Goal: Information Seeking & Learning: Learn about a topic

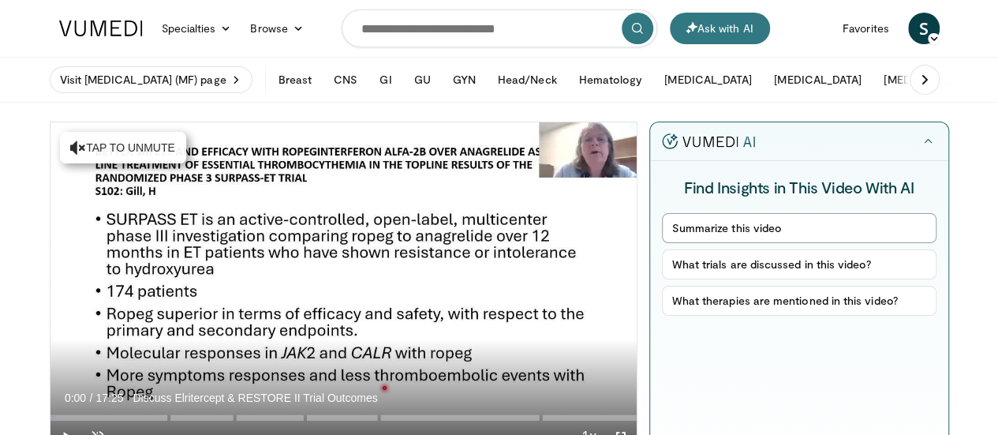
click at [791, 228] on button "Summarize this video" at bounding box center [799, 228] width 275 height 30
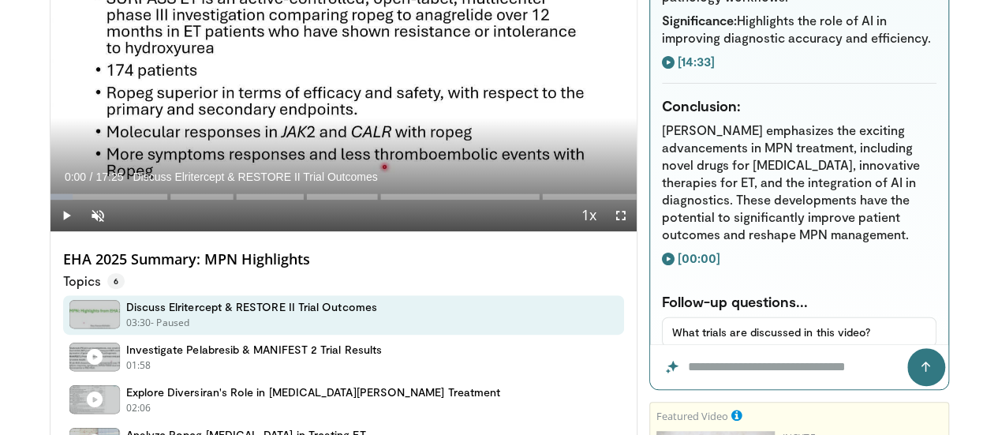
scroll to position [1969, 0]
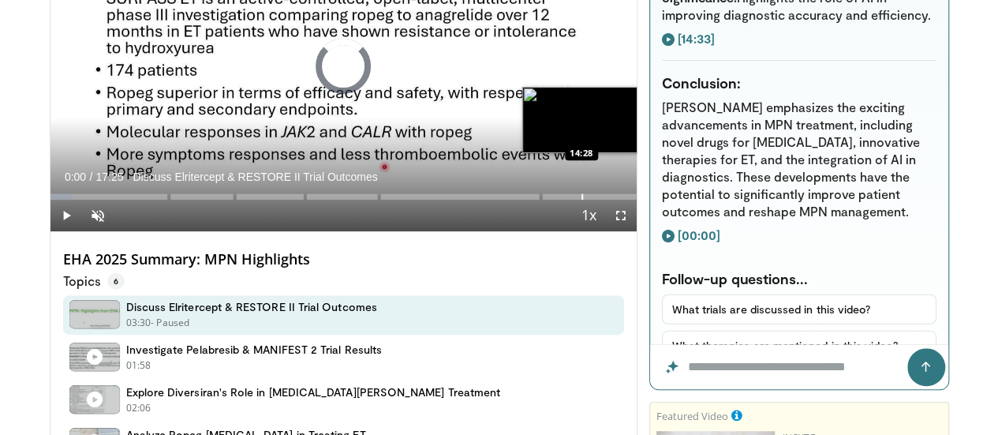
click at [582, 200] on div "Progress Bar" at bounding box center [583, 196] width 2 height 6
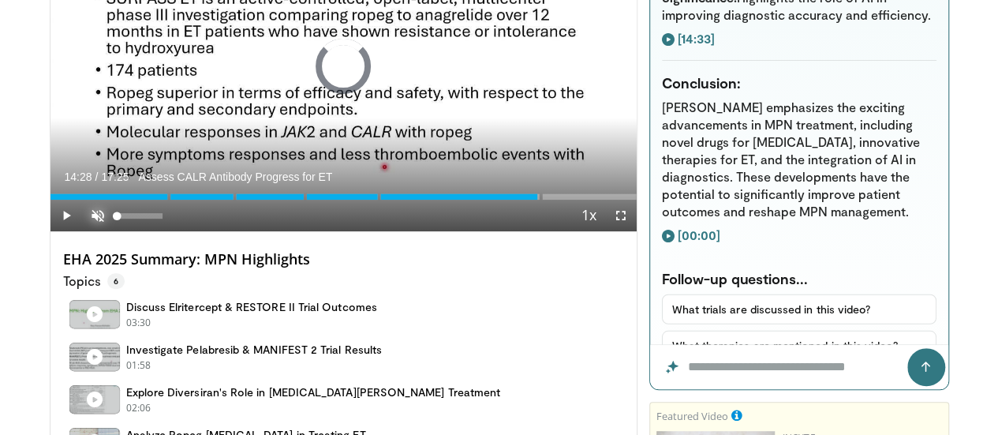
click at [82, 231] on span "Video Player" at bounding box center [98, 216] width 32 height 32
click at [50, 231] on span "Video Player" at bounding box center [66, 216] width 32 height 32
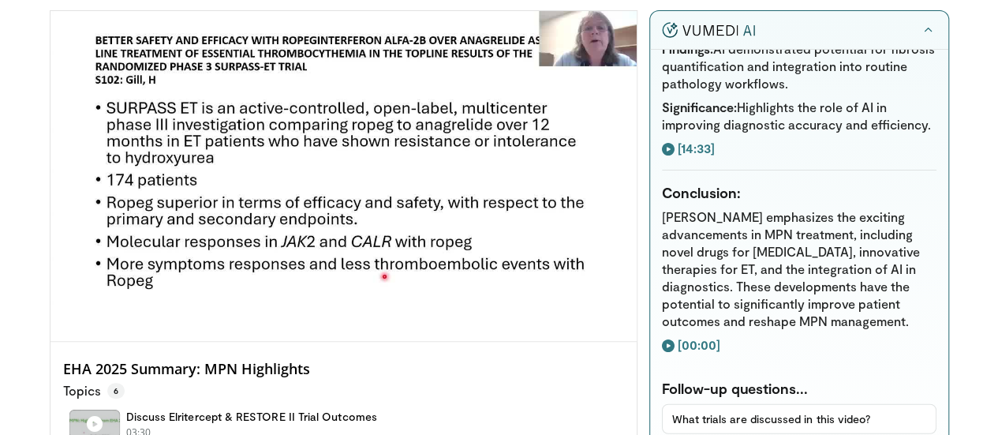
scroll to position [107, 0]
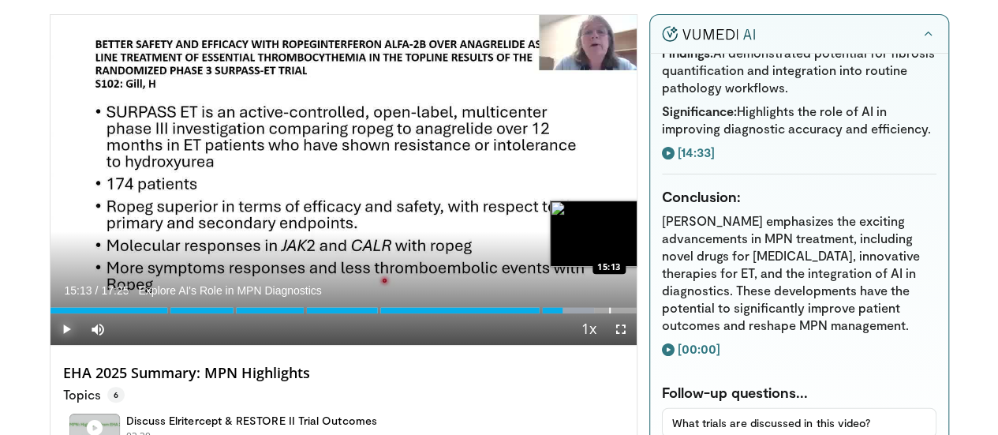
click at [609, 313] on div "Progress Bar" at bounding box center [610, 310] width 2 height 6
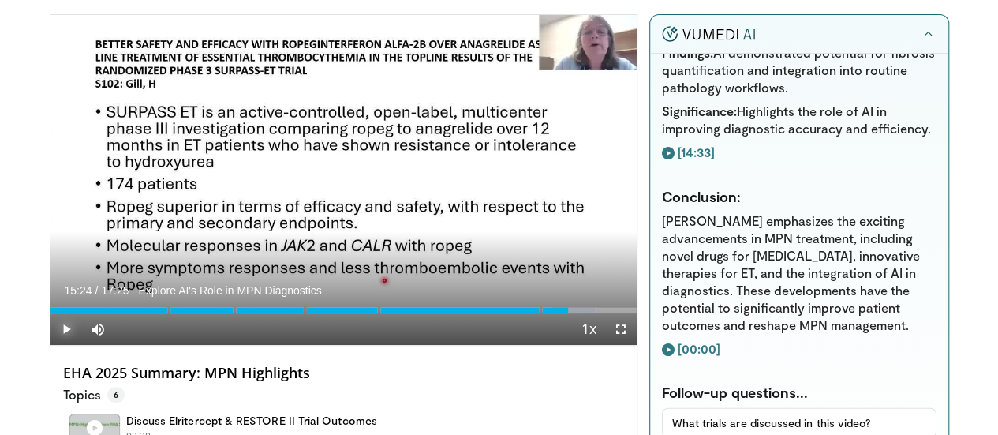
click at [615, 313] on div "Progress Bar" at bounding box center [616, 310] width 2 height 6
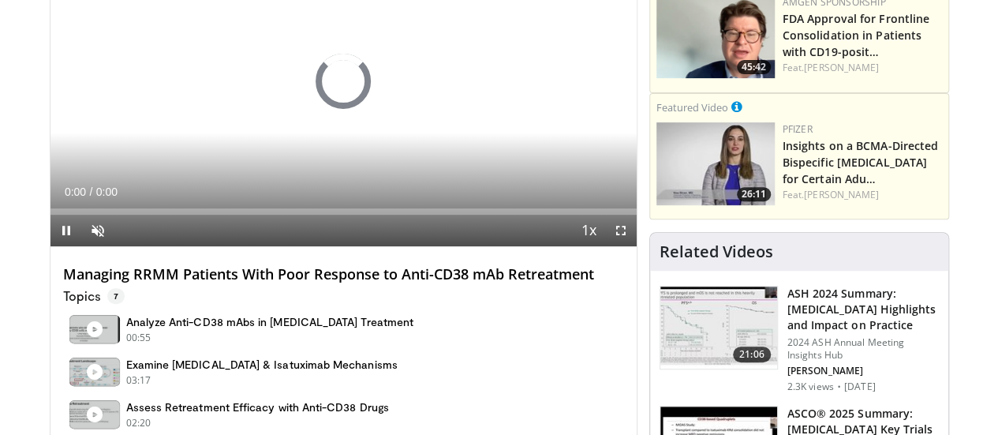
scroll to position [213, 0]
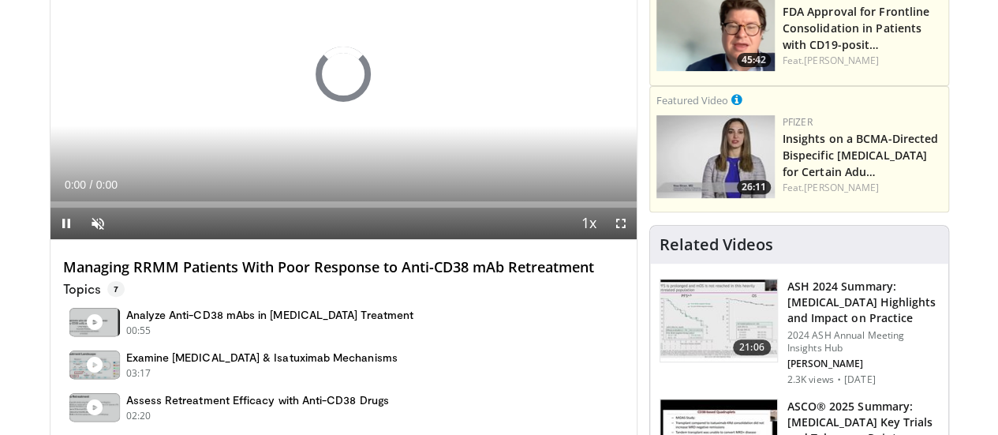
click at [997, 75] on html "Ask with AI Specialties Adult & Family Medicine Allergy, Asthma, Immunology Ane…" at bounding box center [499, 4] width 998 height 435
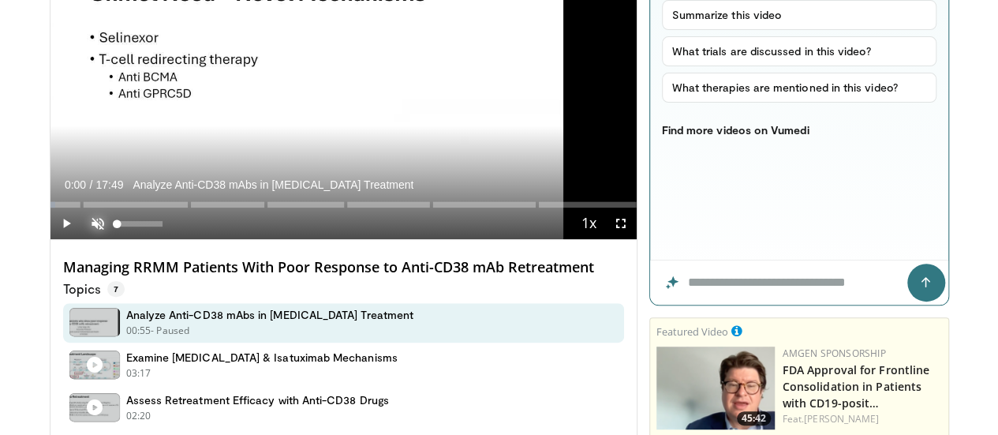
click at [82, 239] on span "Video Player" at bounding box center [98, 224] width 32 height 32
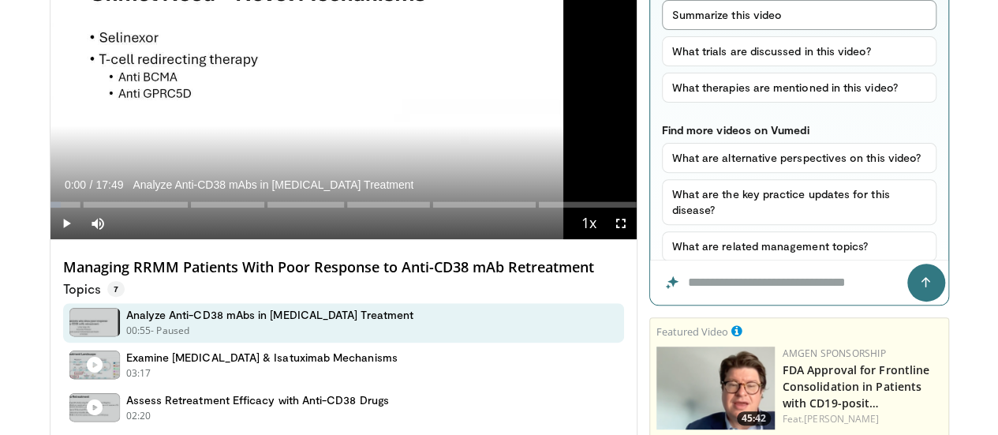
click at [787, 15] on button "Summarize this video" at bounding box center [799, 15] width 275 height 30
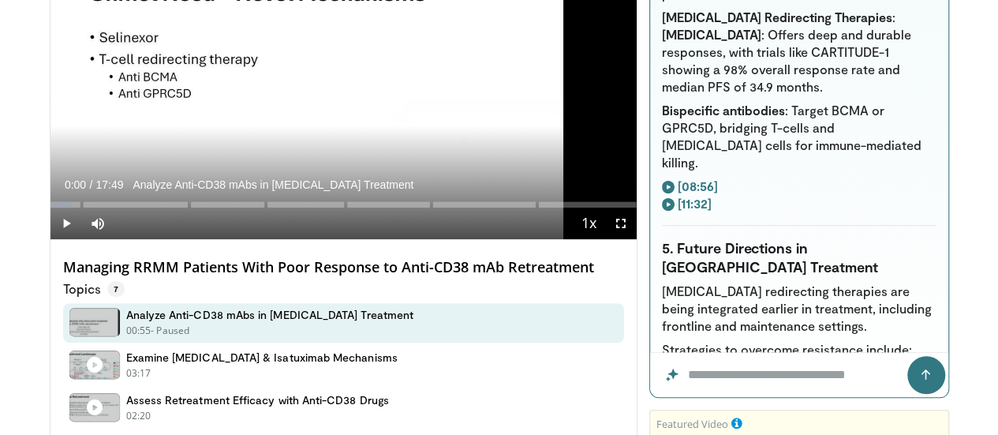
scroll to position [1375, 0]
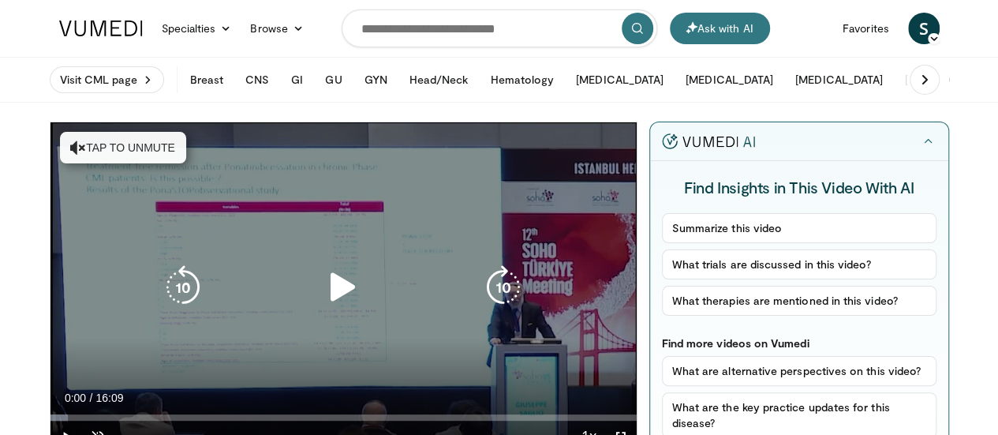
drag, startPoint x: 322, startPoint y: 294, endPoint x: 314, endPoint y: 297, distance: 8.8
click at [321, 297] on icon "Video Player" at bounding box center [343, 287] width 44 height 44
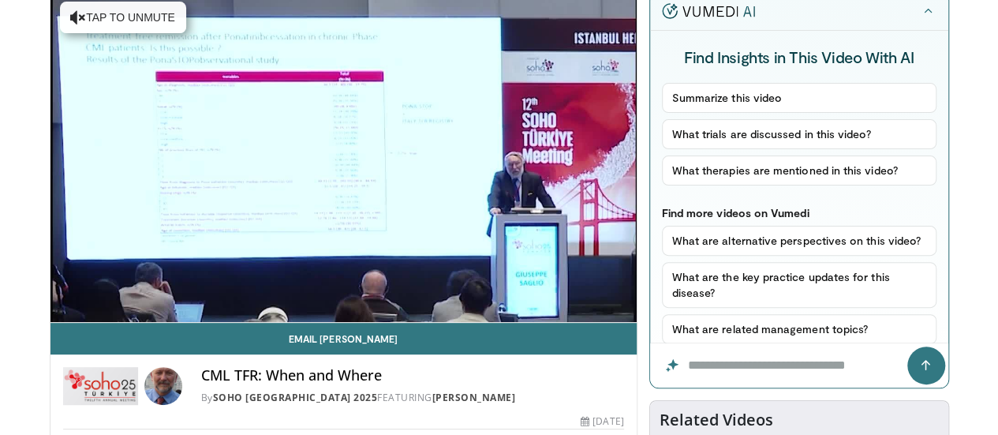
scroll to position [115, 0]
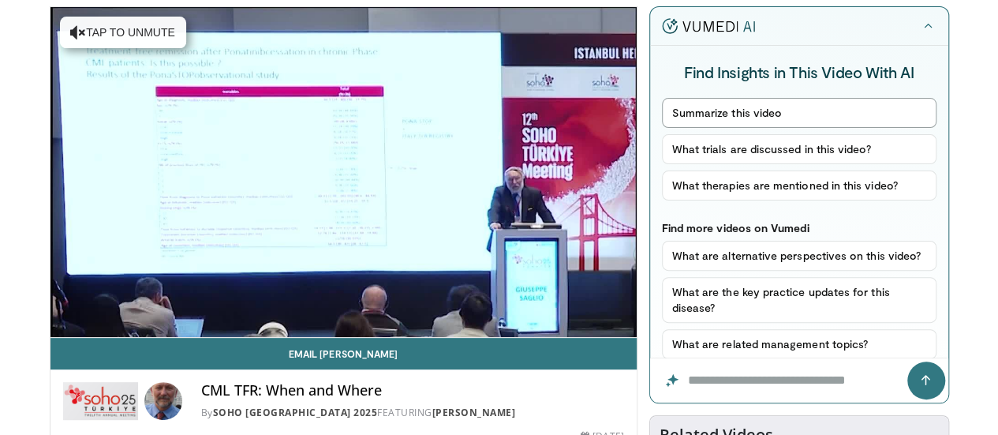
click at [799, 114] on button "Summarize this video" at bounding box center [799, 113] width 275 height 30
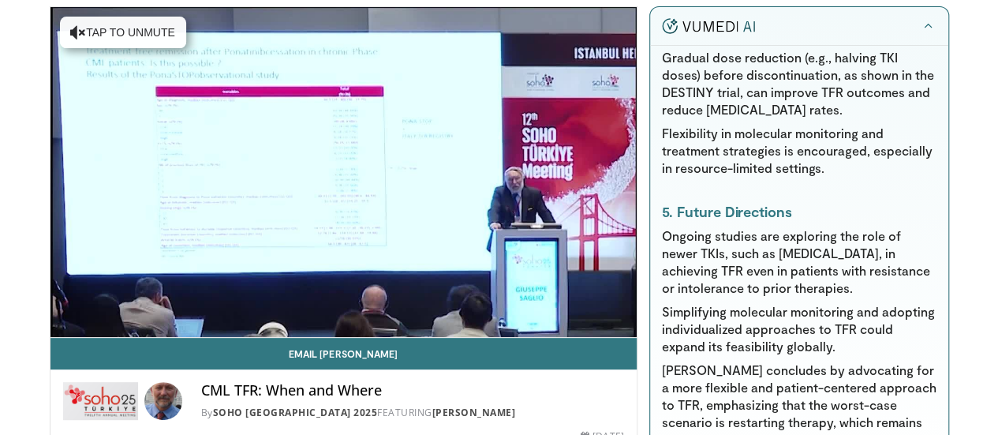
scroll to position [997, 0]
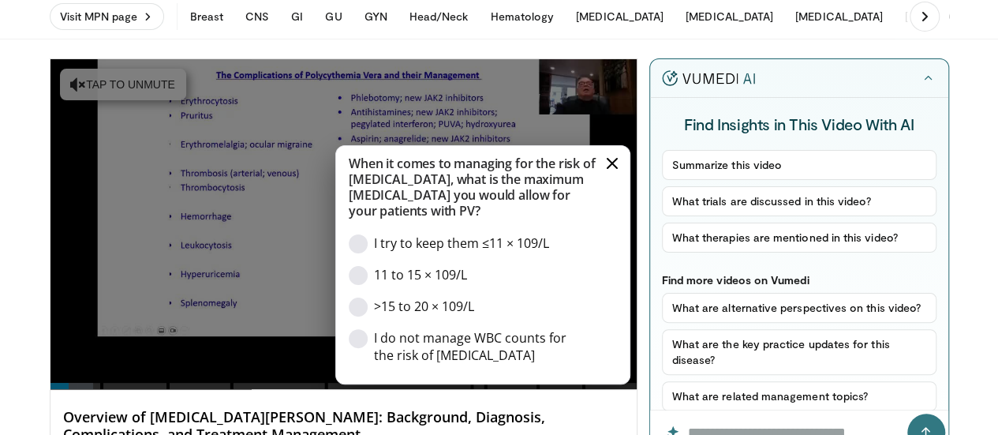
scroll to position [87, 0]
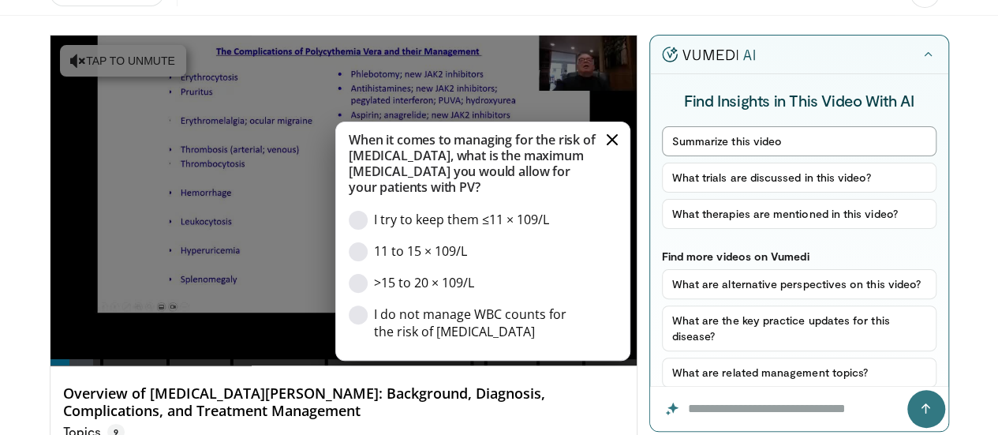
click at [782, 133] on button "Summarize this video" at bounding box center [799, 141] width 275 height 30
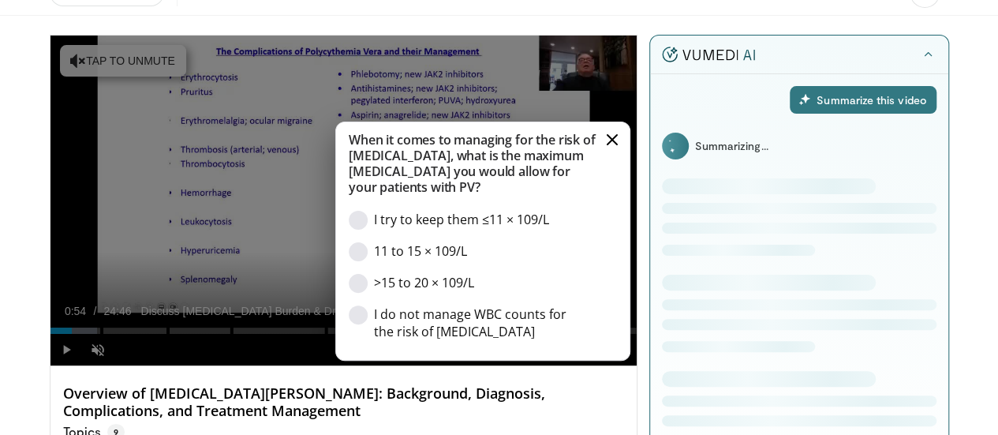
click at [620, 148] on button "Cancel" at bounding box center [612, 140] width 16 height 16
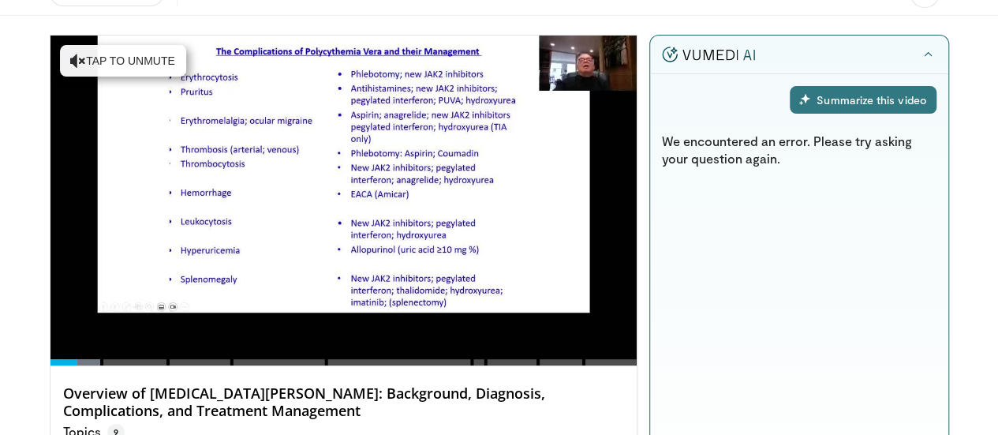
drag, startPoint x: 873, startPoint y: 103, endPoint x: 885, endPoint y: 99, distance: 13.2
click at [885, 99] on div "Summarize this video" at bounding box center [863, 100] width 146 height 28
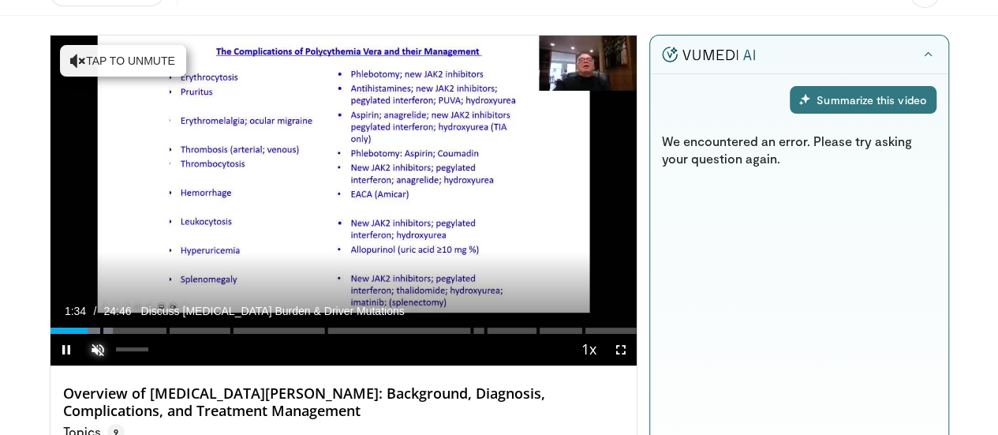
click at [82, 365] on span "Video Player" at bounding box center [98, 350] width 32 height 32
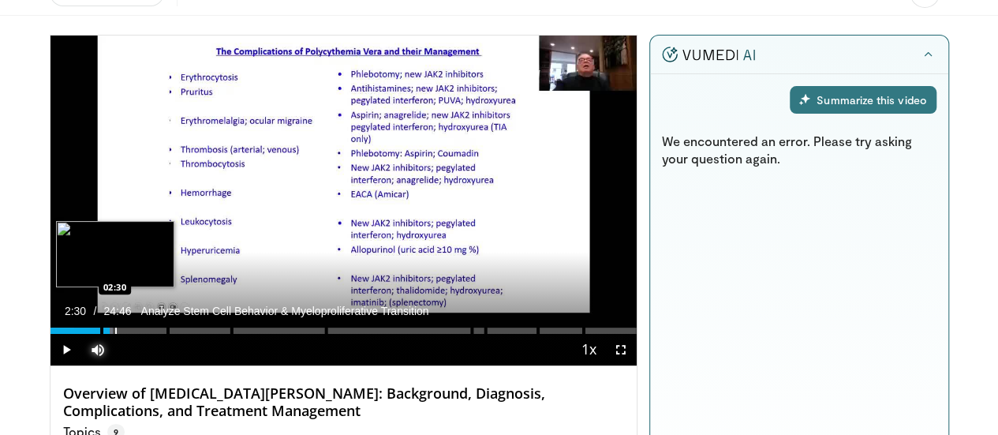
click at [115, 334] on div "Progress Bar" at bounding box center [116, 330] width 2 height 6
click at [129, 334] on div "Progress Bar" at bounding box center [130, 330] width 2 height 6
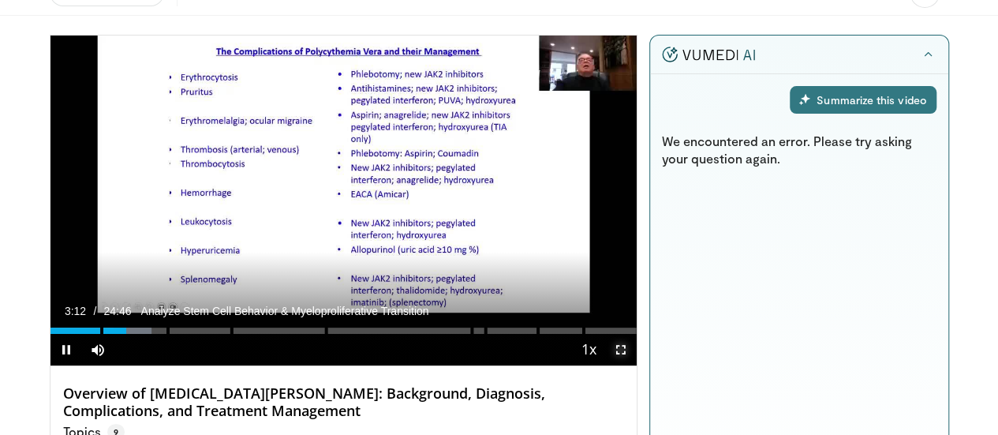
click at [636, 365] on span "Video Player" at bounding box center [621, 350] width 32 height 32
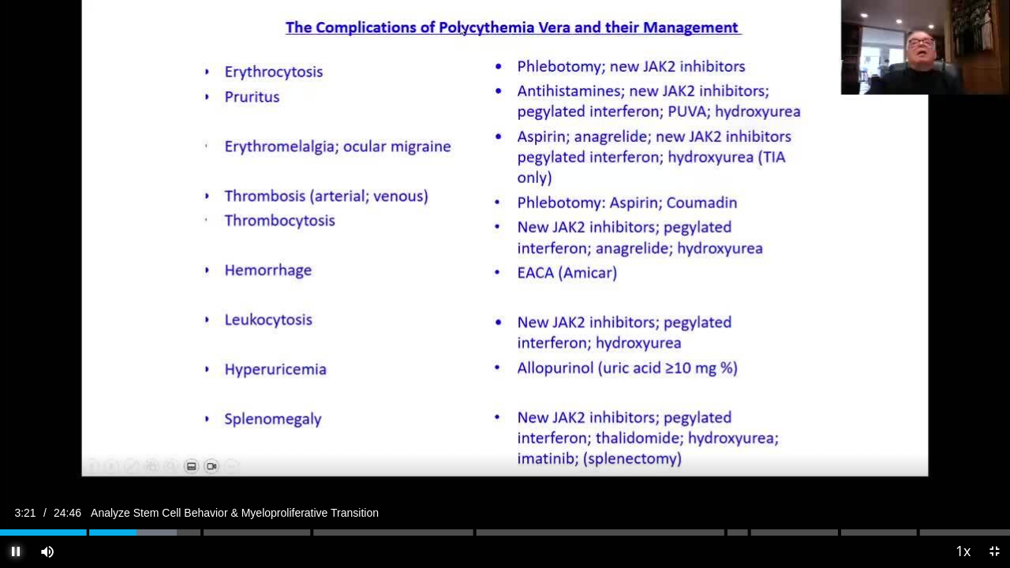
click at [13, 434] on span "Video Player" at bounding box center [16, 552] width 32 height 32
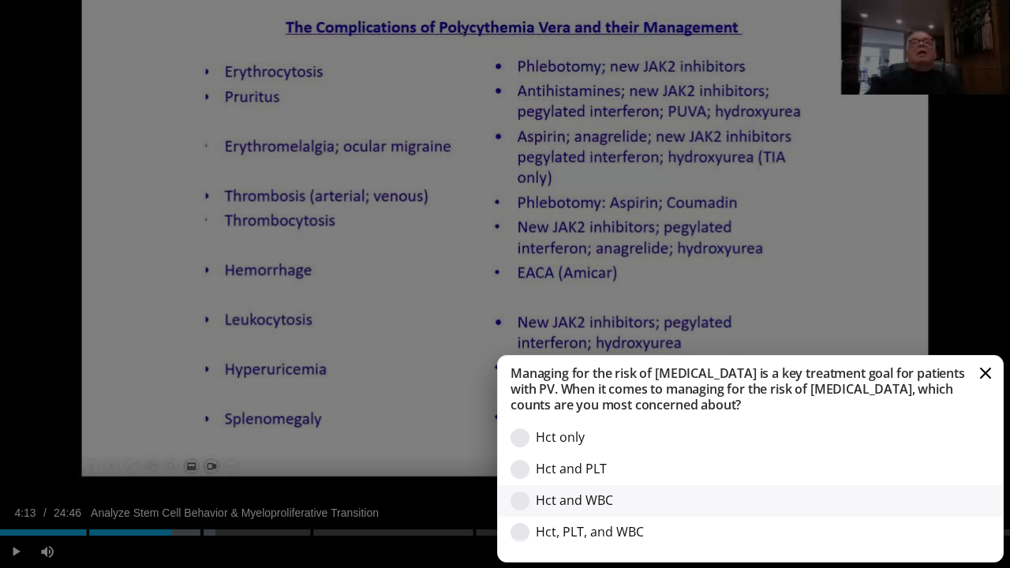
click at [519, 434] on div "Option - Hct and WBC" at bounding box center [520, 501] width 19 height 19
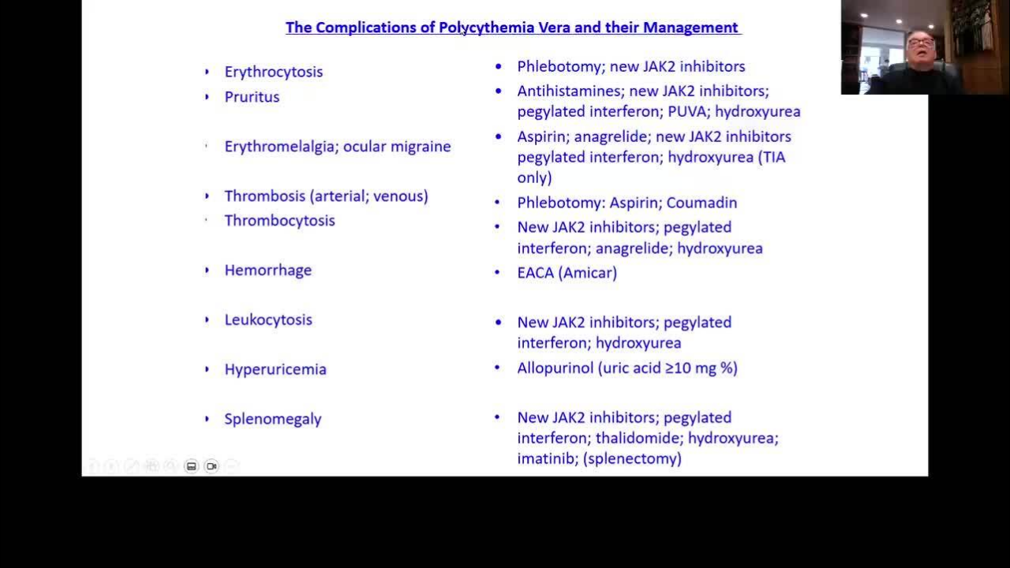
click at [519, 434] on div "10 seconds Tap to unmute" at bounding box center [505, 283] width 1010 height 567
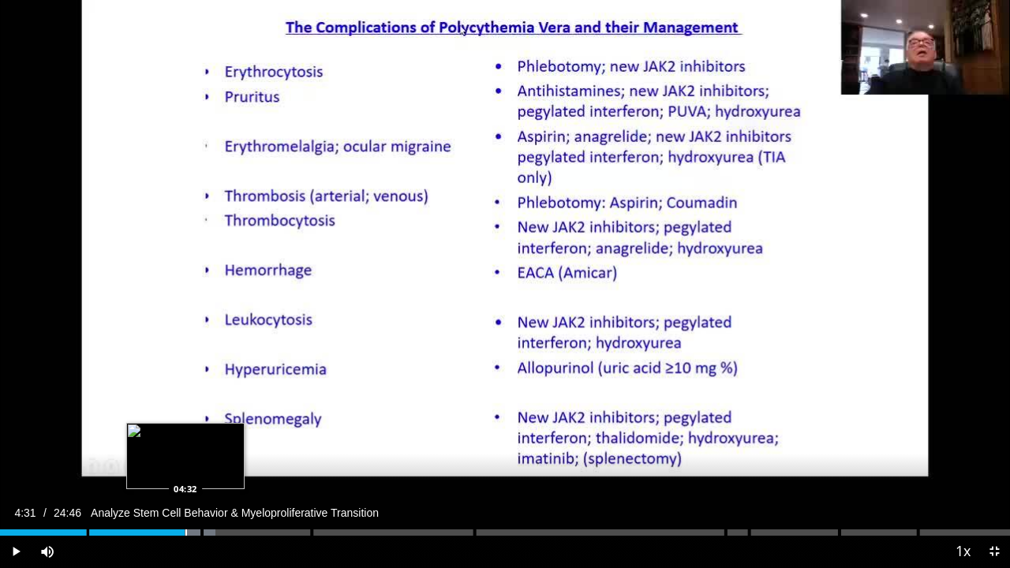
click at [185, 434] on div "Progress Bar" at bounding box center [170, 532] width 39 height 6
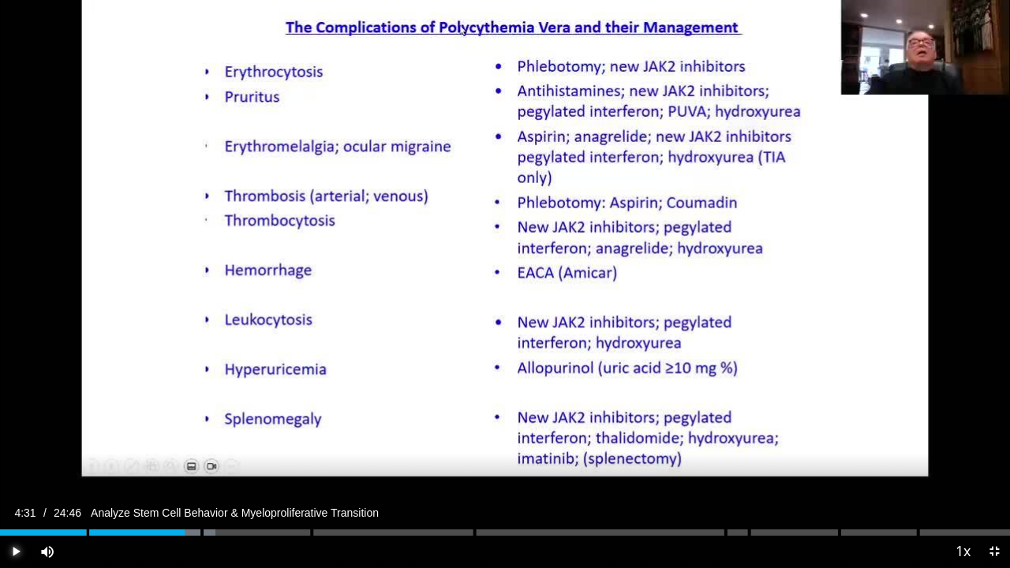
click at [19, 434] on span "Video Player" at bounding box center [16, 552] width 32 height 32
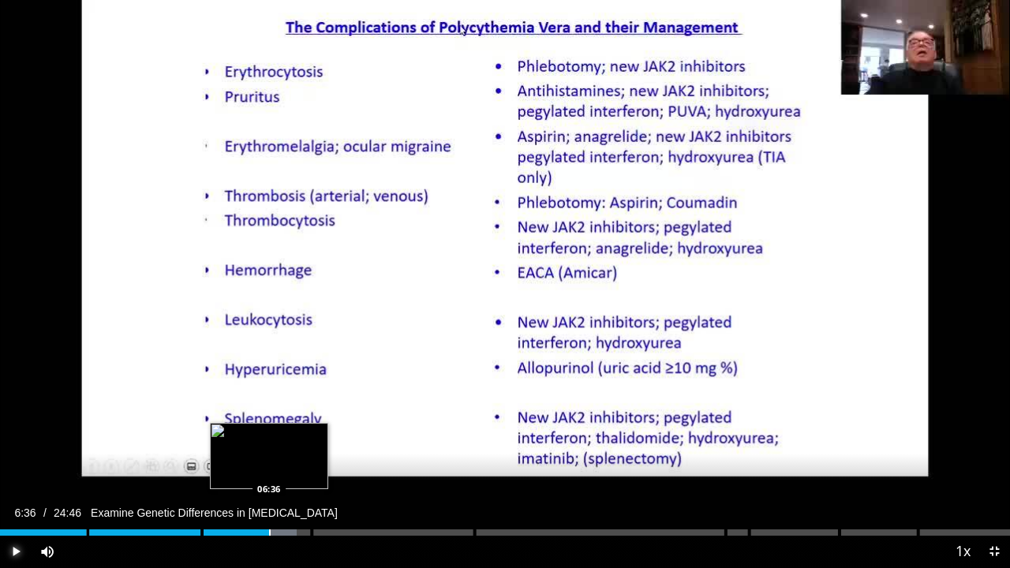
click at [269, 434] on div "Progress Bar" at bounding box center [270, 532] width 2 height 6
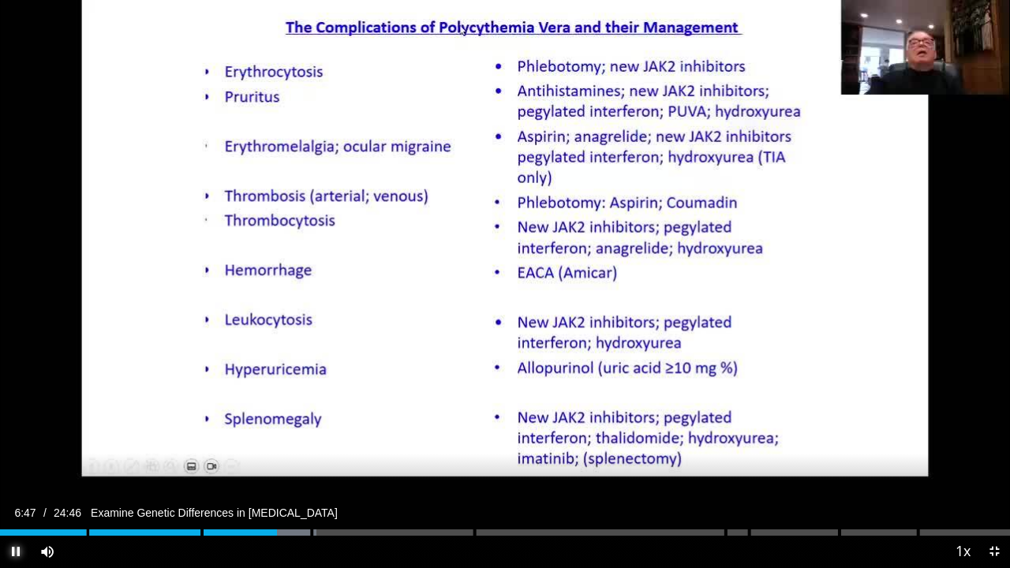
click at [14, 434] on span "Video Player" at bounding box center [16, 552] width 32 height 32
click at [15, 434] on span "Video Player" at bounding box center [16, 552] width 32 height 32
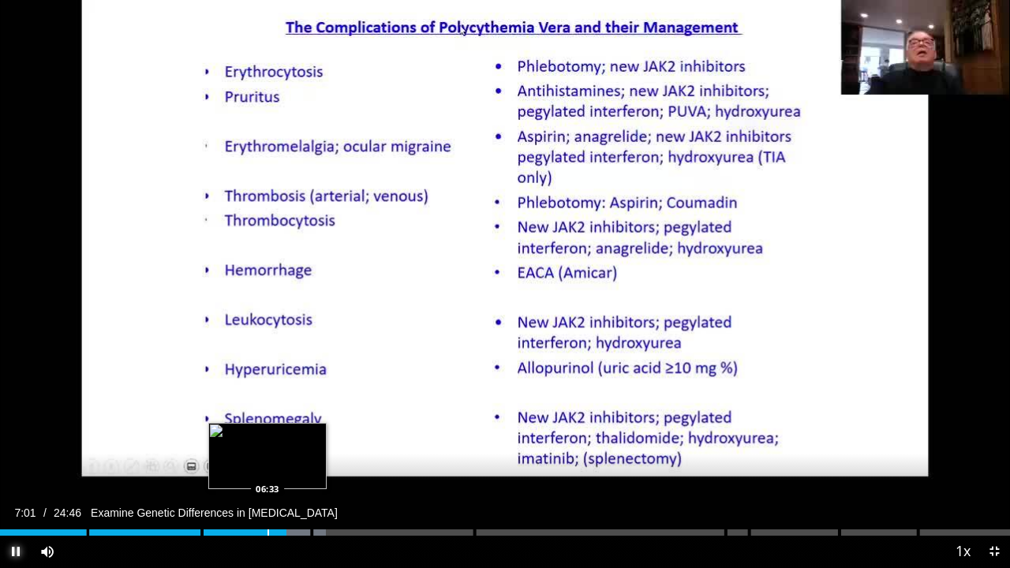
click at [267, 434] on div "Progress Bar" at bounding box center [268, 532] width 2 height 6
click at [255, 434] on div "Progress Bar" at bounding box center [256, 532] width 2 height 6
click at [271, 434] on div "Progress Bar" at bounding box center [272, 532] width 2 height 6
click at [283, 434] on div "Progress Bar" at bounding box center [284, 532] width 2 height 6
click at [292, 434] on div "Progress Bar" at bounding box center [293, 532] width 2 height 6
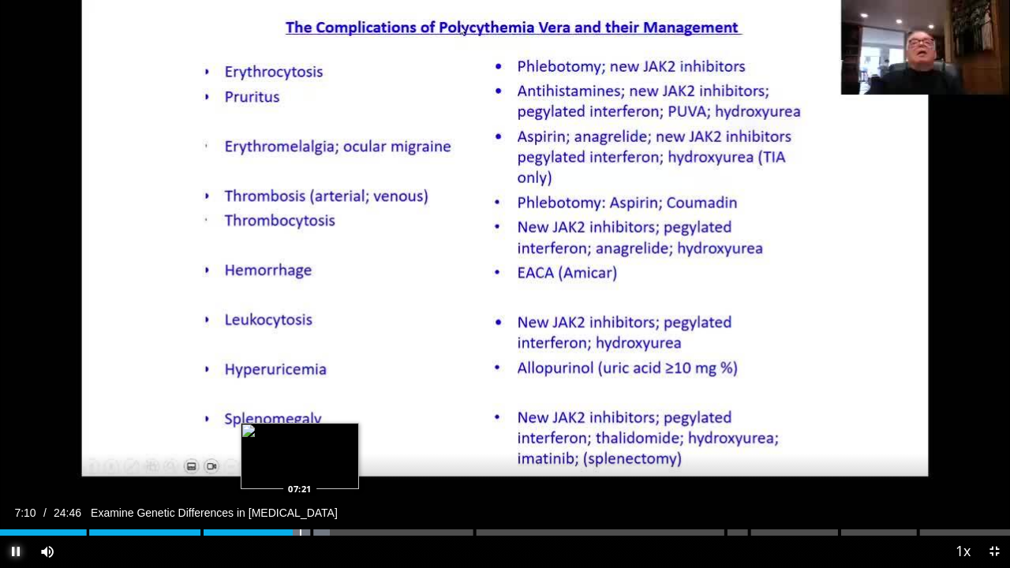
click at [300, 434] on div "Progress Bar" at bounding box center [301, 532] width 2 height 6
click at [308, 434] on div "Progress Bar" at bounding box center [308, 532] width 2 height 6
click at [310, 434] on div "Loaded : 33.63% 07:36 07:36" at bounding box center [505, 528] width 1010 height 15
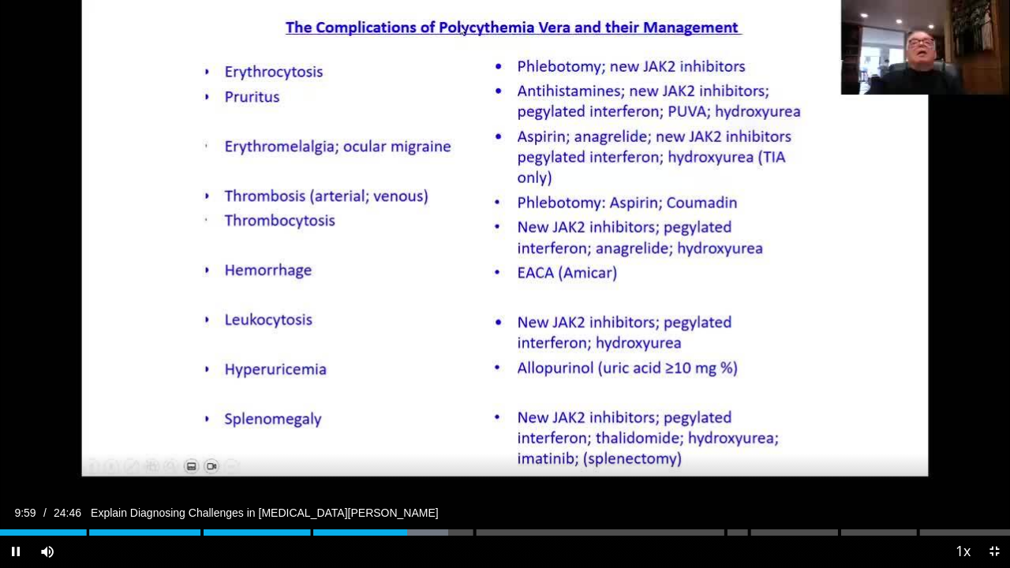
click at [348, 434] on div "Video Player" at bounding box center [505, 552] width 884 height 32
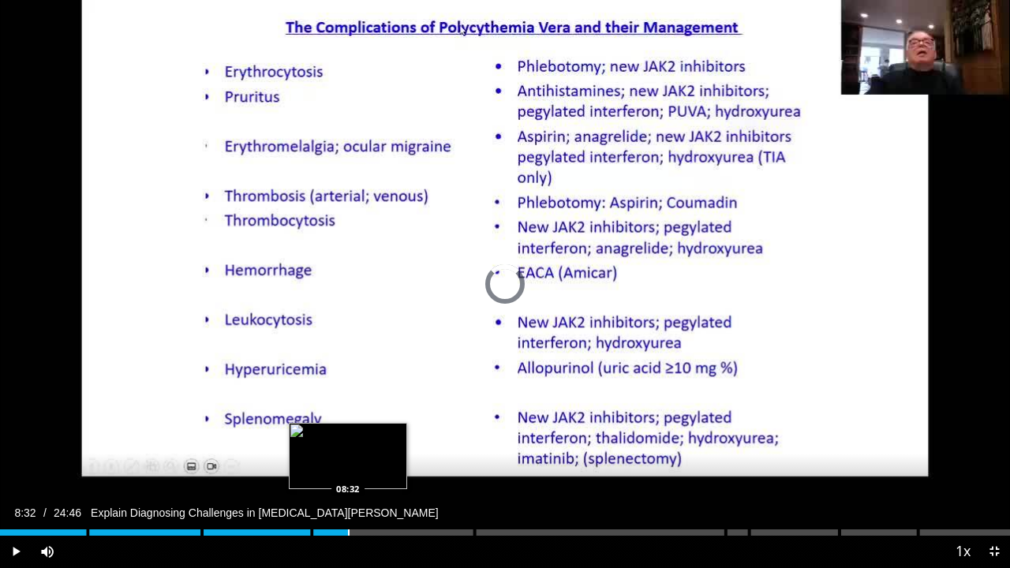
click at [348, 434] on div "Progress Bar" at bounding box center [349, 532] width 2 height 6
click at [317, 434] on div "Progress Bar" at bounding box center [318, 532] width 2 height 6
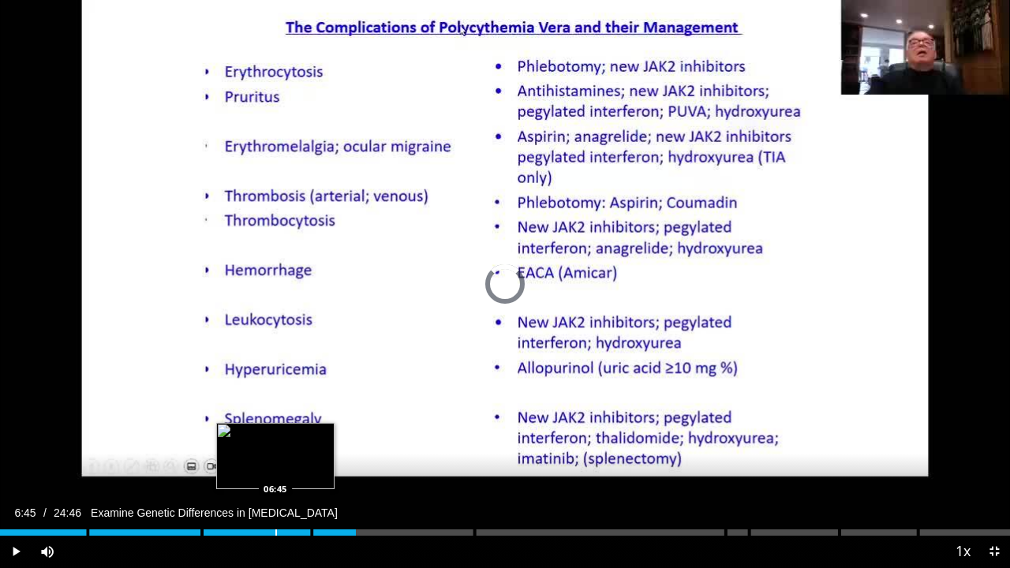
click at [275, 434] on div "Progress Bar" at bounding box center [276, 532] width 2 height 6
click at [261, 434] on div "Progress Bar" at bounding box center [262, 532] width 2 height 6
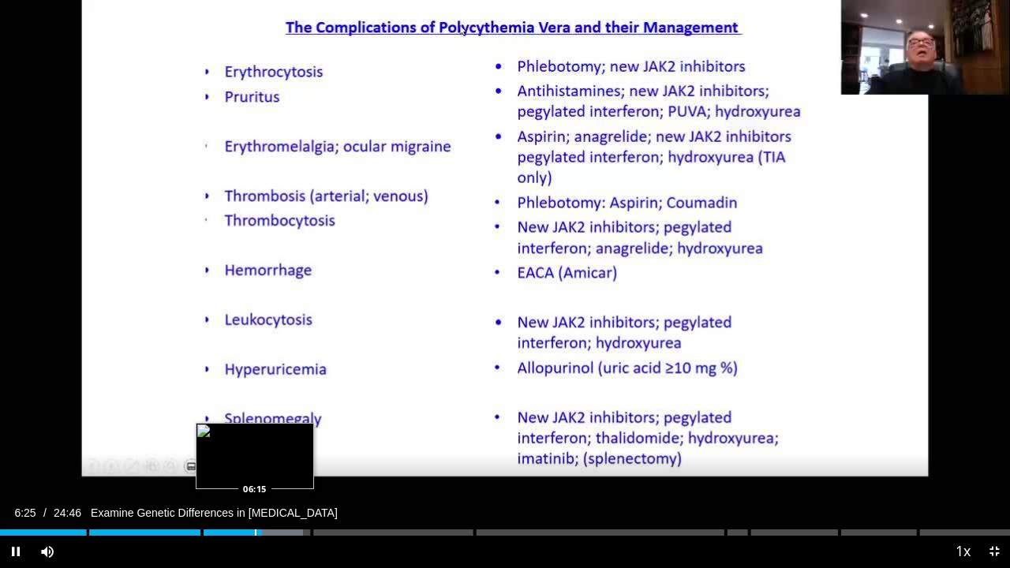
click at [255, 434] on div "Progress Bar" at bounding box center [256, 532] width 2 height 6
click at [238, 434] on div "Progress Bar" at bounding box center [239, 532] width 2 height 6
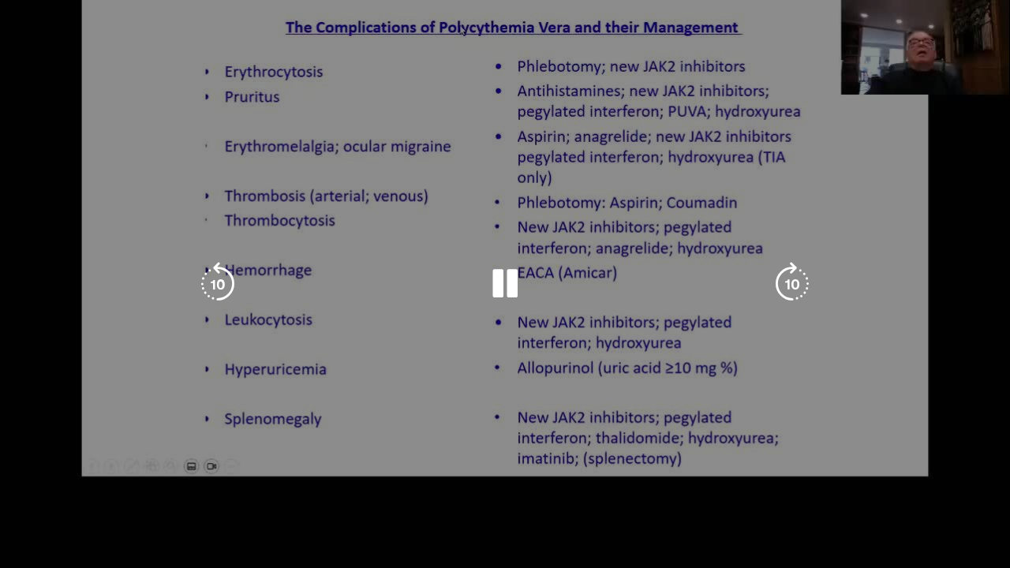
click at [228, 434] on div "10 seconds Tap to unmute" at bounding box center [505, 283] width 1010 height 567
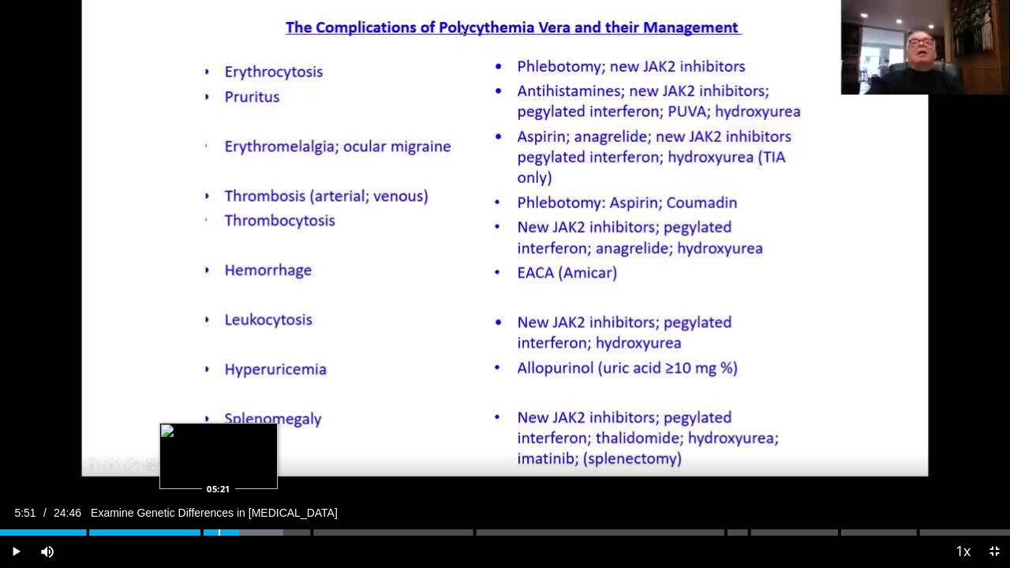
click at [219, 434] on div "Progress Bar" at bounding box center [220, 532] width 2 height 6
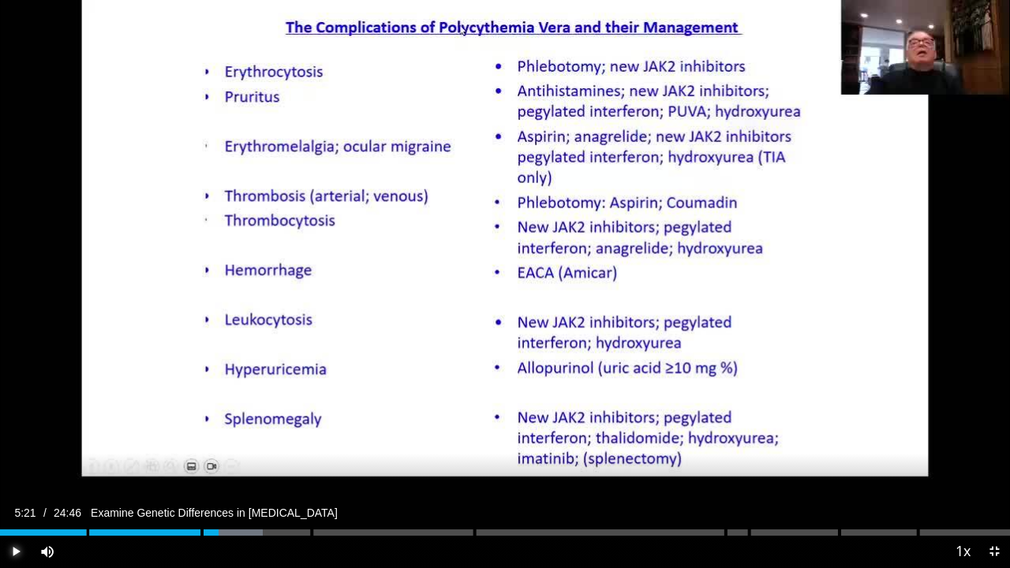
click at [11, 434] on span "Video Player" at bounding box center [16, 552] width 32 height 32
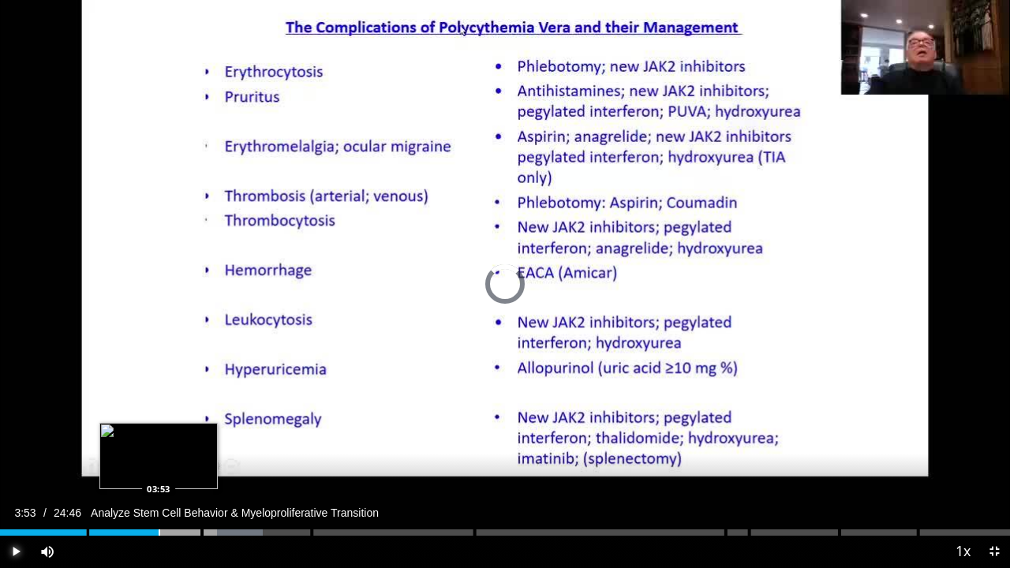
click at [159, 434] on div "Progress Bar" at bounding box center [160, 532] width 2 height 6
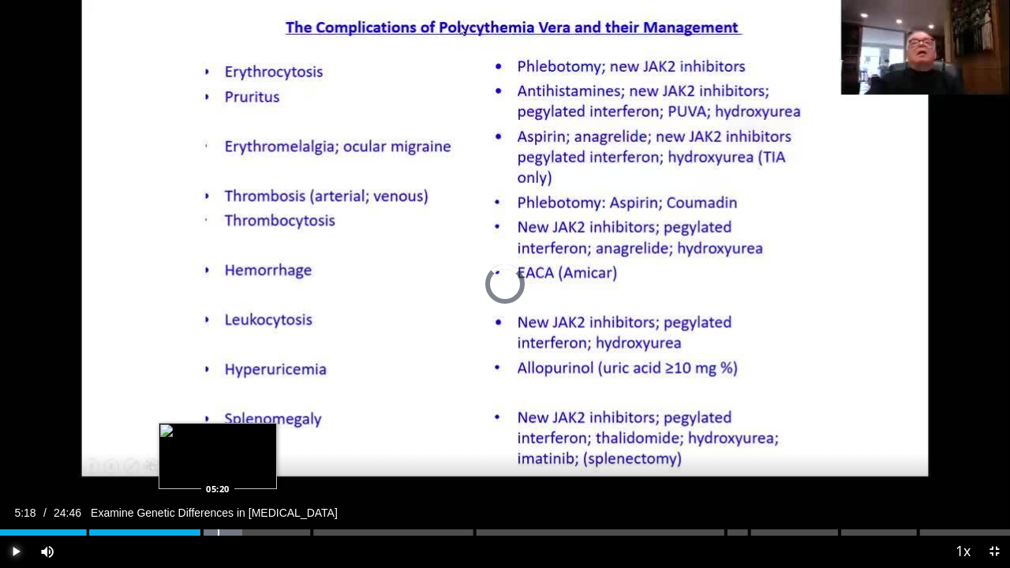
click at [216, 434] on div "Loaded : 24.01% 04:53" at bounding box center [505, 532] width 1010 height 6
click at [207, 434] on div "Progress Bar" at bounding box center [208, 532] width 2 height 6
click at [233, 434] on div "Progress Bar" at bounding box center [234, 532] width 2 height 6
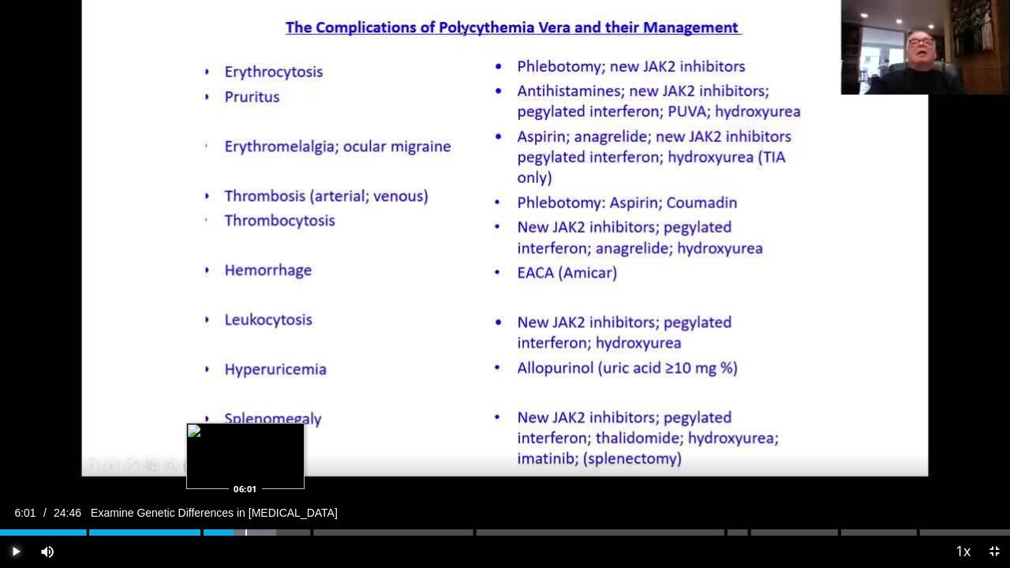
click at [245, 434] on div "Progress Bar" at bounding box center [246, 532] width 2 height 6
click at [271, 434] on div "Loaded : 28.68% 06:38 06:38" at bounding box center [505, 528] width 1010 height 15
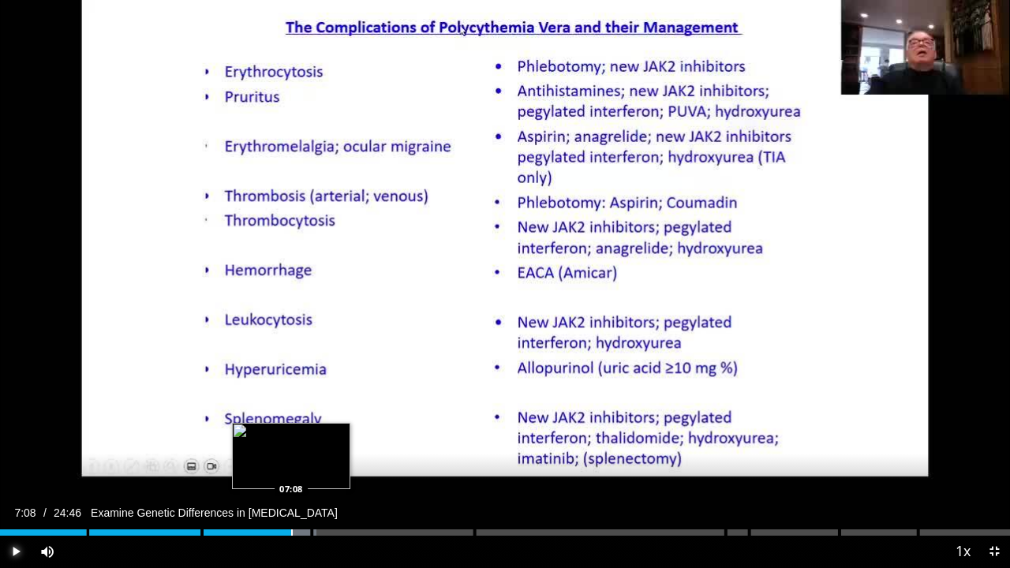
click at [291, 434] on div "Loaded : 31.35% 07:08 07:08" at bounding box center [505, 528] width 1010 height 15
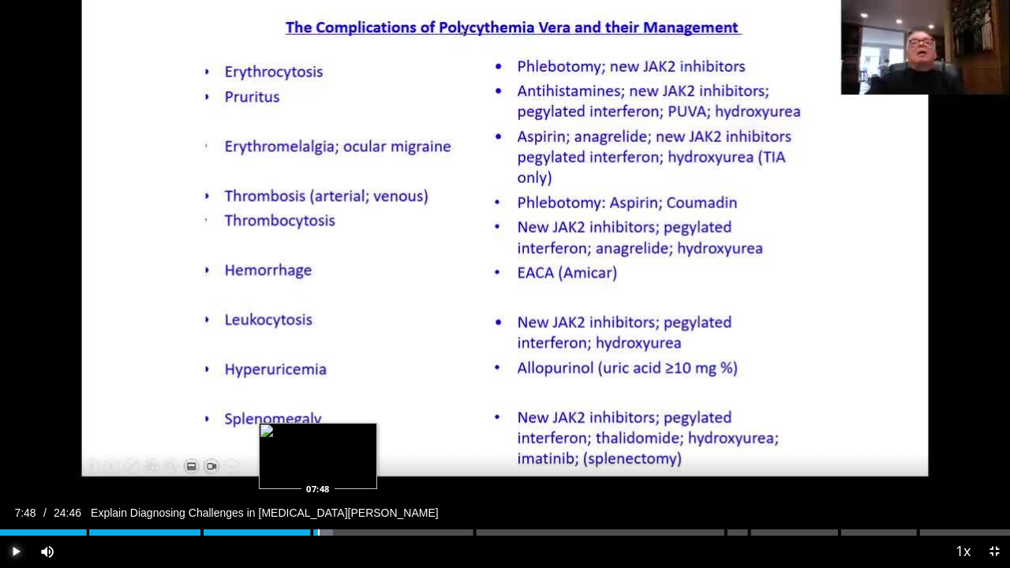
click at [318, 434] on div "Loaded : 32.95% 07:48 07:48" at bounding box center [505, 528] width 1010 height 15
click at [330, 434] on div "Loaded : 35.64% 08:06 08:05" at bounding box center [505, 528] width 1010 height 15
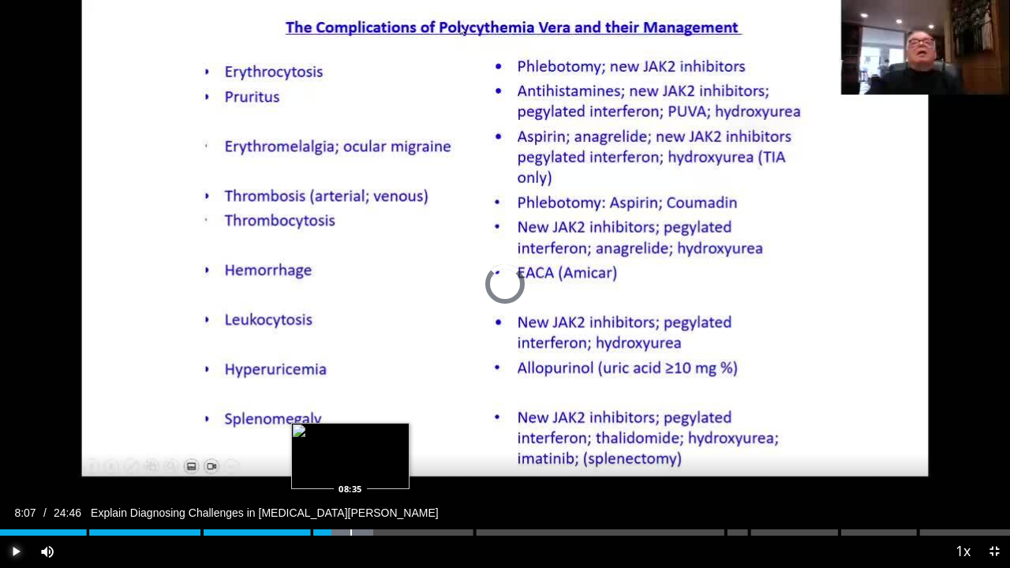
click at [350, 434] on div "Loaded : 36.99% 08:07 08:35" at bounding box center [505, 528] width 1010 height 15
click at [370, 434] on div "Loaded : 39.01% 08:36 09:04" at bounding box center [505, 528] width 1010 height 15
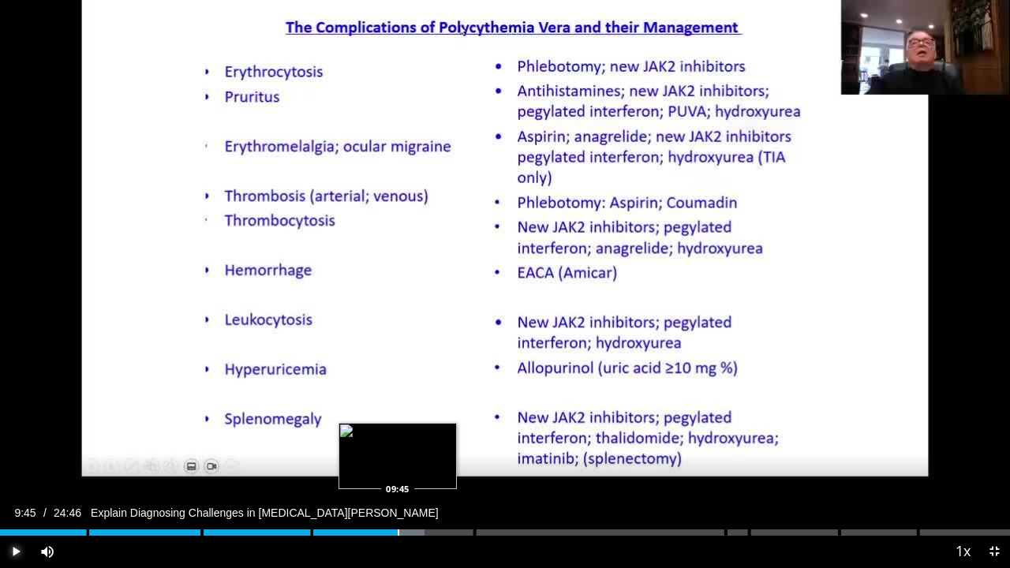
click at [398, 434] on div "Progress Bar" at bounding box center [399, 532] width 2 height 6
click at [414, 434] on div "Loaded : 43.71% 10:09 10:09" at bounding box center [505, 528] width 1010 height 15
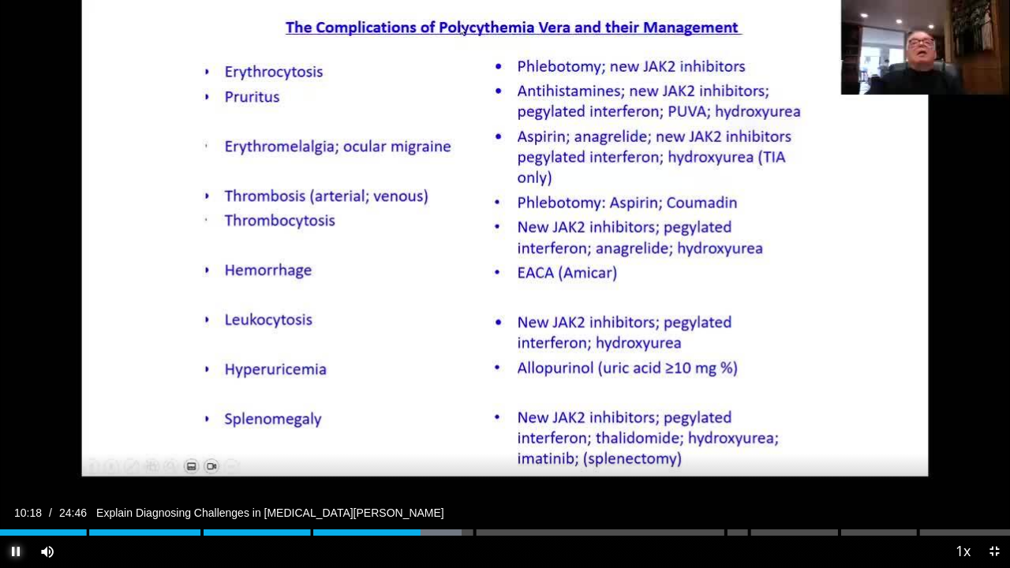
click at [17, 434] on span "Video Player" at bounding box center [16, 552] width 32 height 32
click at [16, 434] on span "Video Player" at bounding box center [16, 552] width 32 height 32
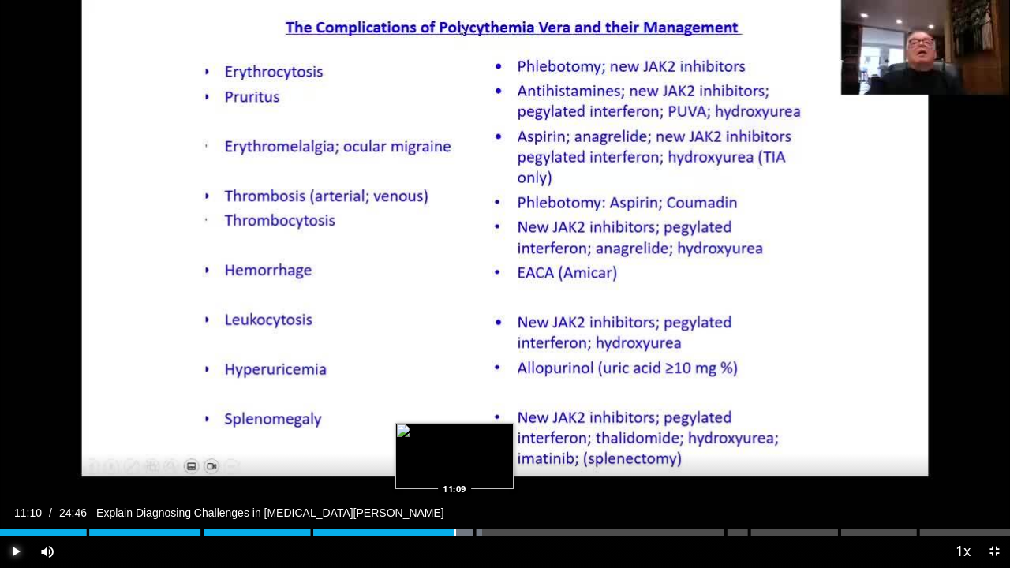
click at [454, 434] on div "Progress Bar" at bounding box center [455, 532] width 2 height 6
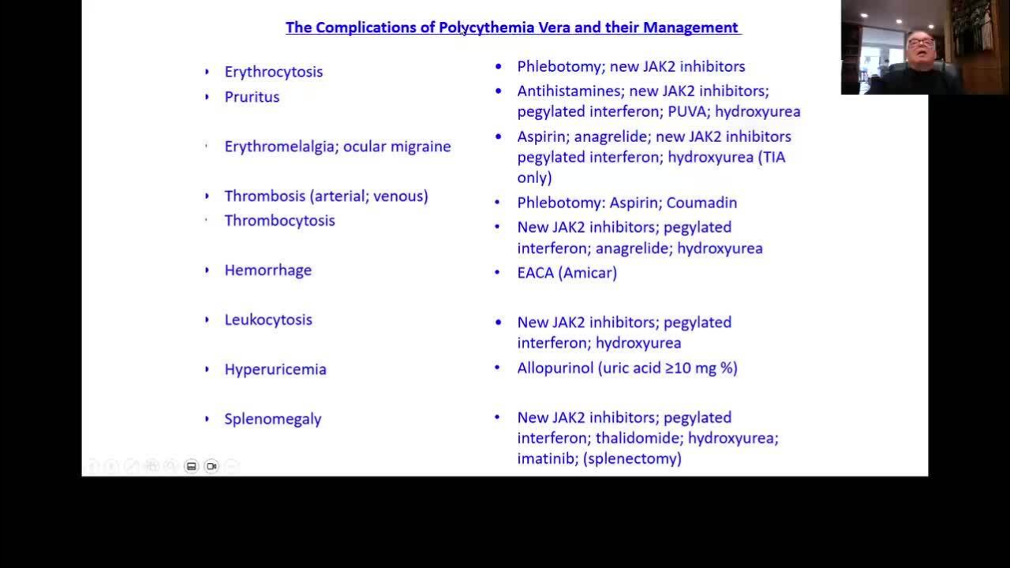
click at [465, 434] on div "Progress Bar" at bounding box center [464, 532] width 2 height 6
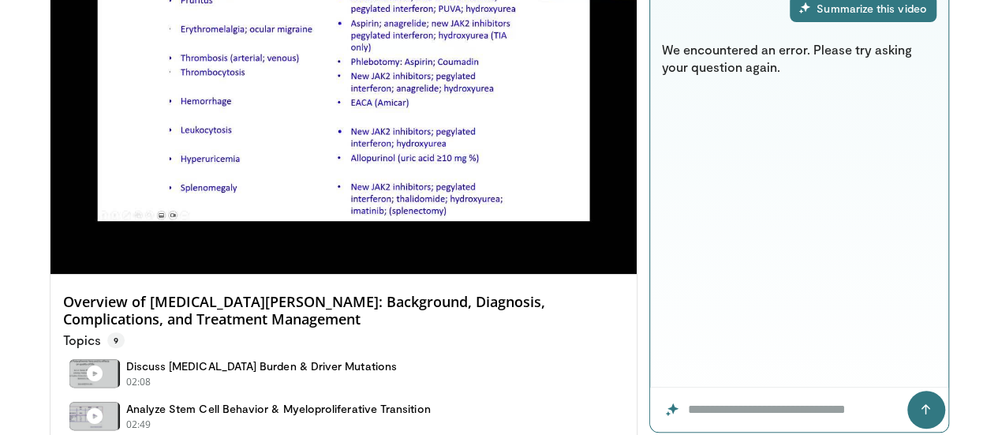
scroll to position [195, 0]
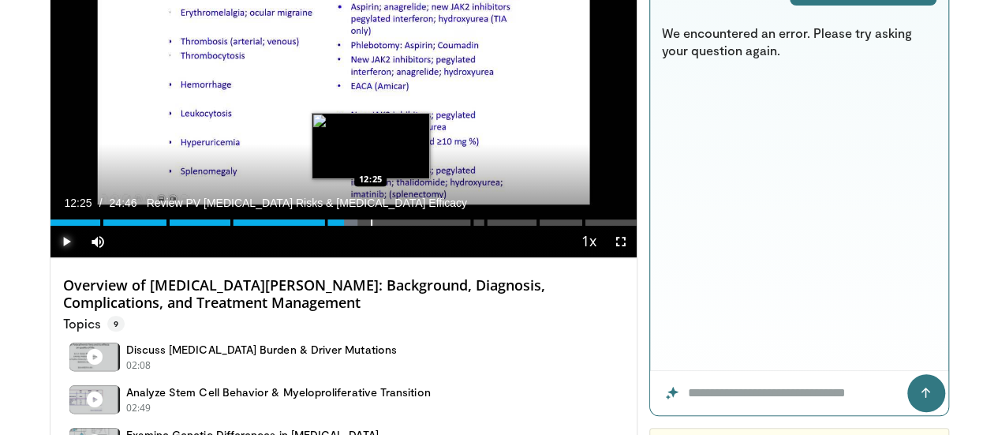
click at [371, 226] on div "Progress Bar" at bounding box center [372, 222] width 2 height 6
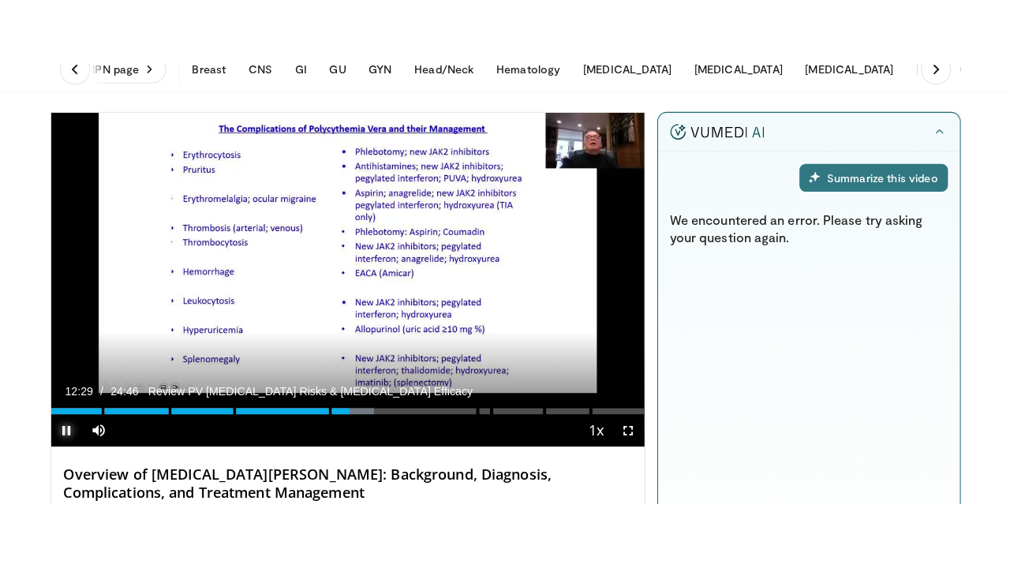
scroll to position [66, 0]
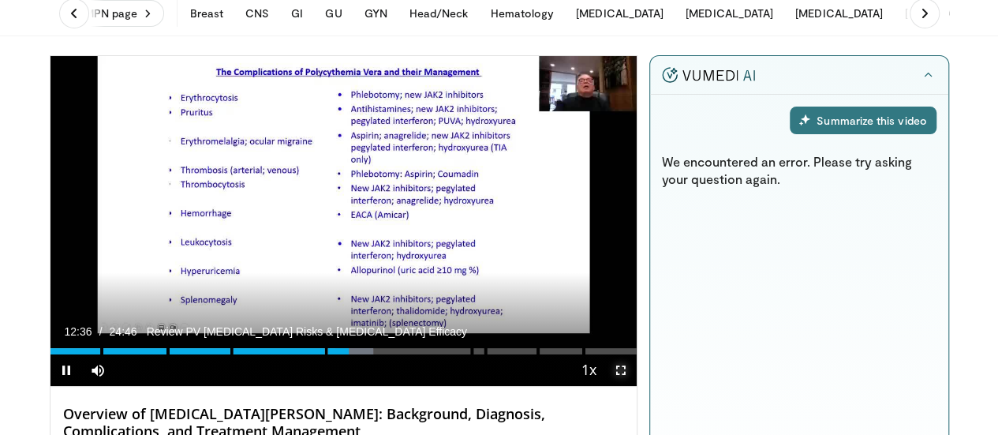
click at [636, 386] on span "Video Player" at bounding box center [621, 370] width 32 height 32
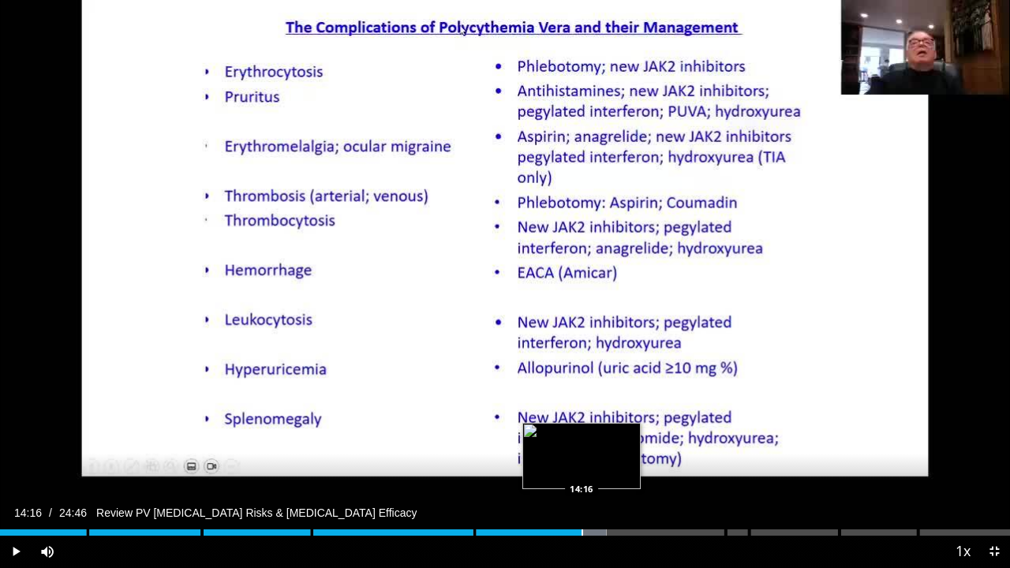
click at [582, 434] on div "Progress Bar" at bounding box center [583, 532] width 2 height 6
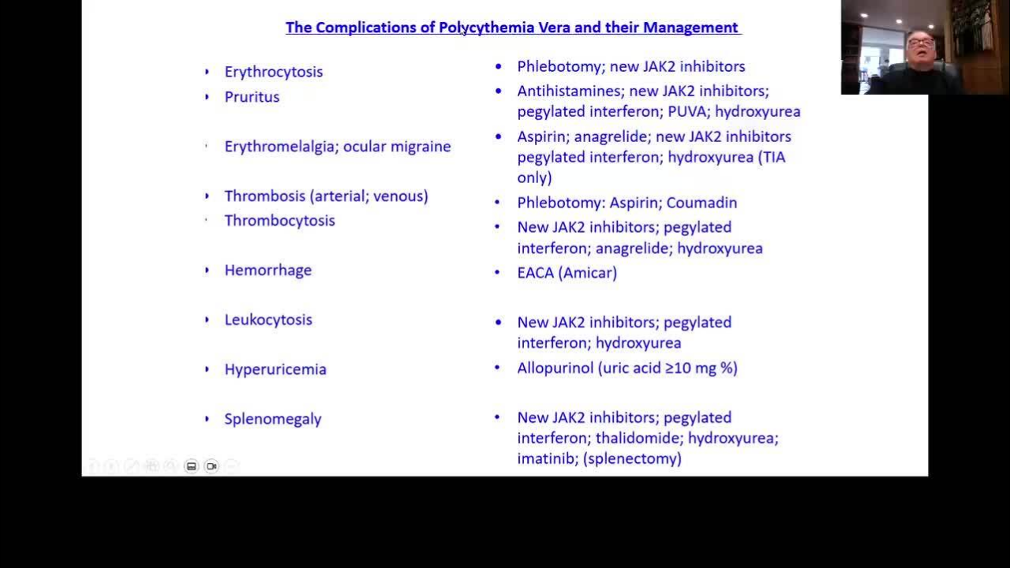
click at [597, 434] on video-js "**********" at bounding box center [505, 284] width 1010 height 568
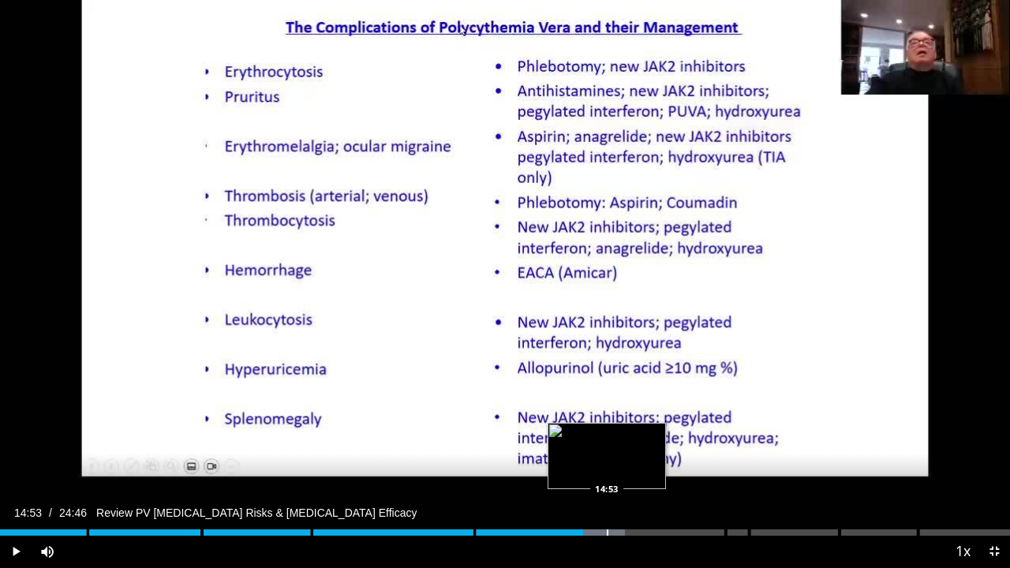
click at [607, 434] on div "Progress Bar" at bounding box center [608, 532] width 2 height 6
click at [588, 434] on div "Progress Bar" at bounding box center [589, 532] width 2 height 6
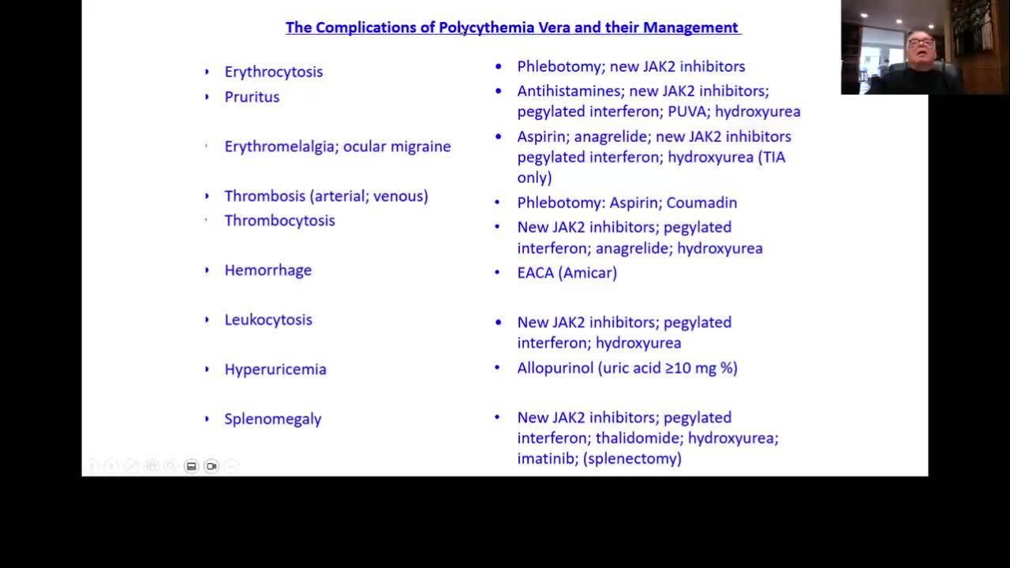
click at [578, 434] on video-js "**********" at bounding box center [505, 284] width 1010 height 568
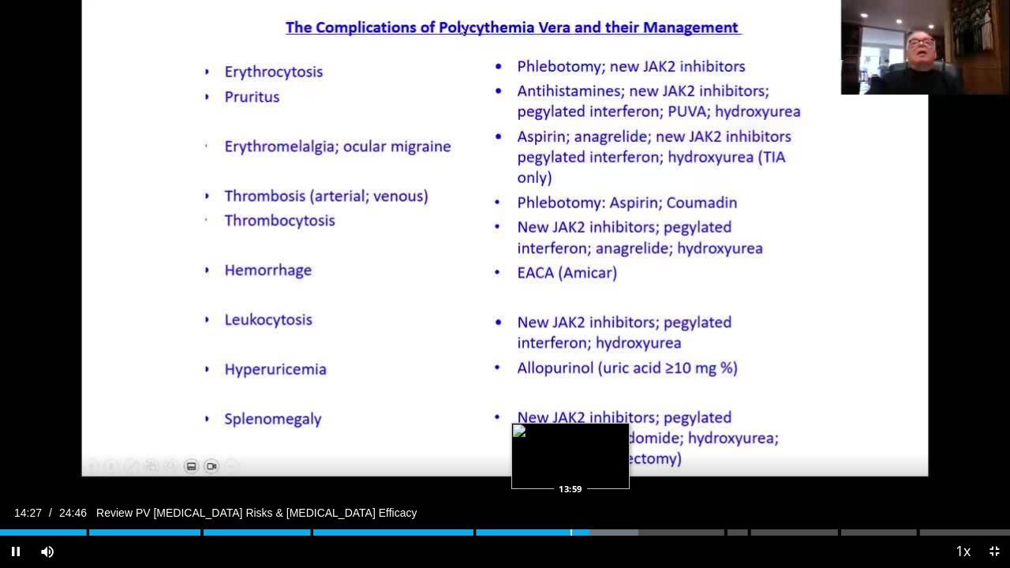
click at [570, 434] on div "14:27" at bounding box center [294, 532] width 589 height 6
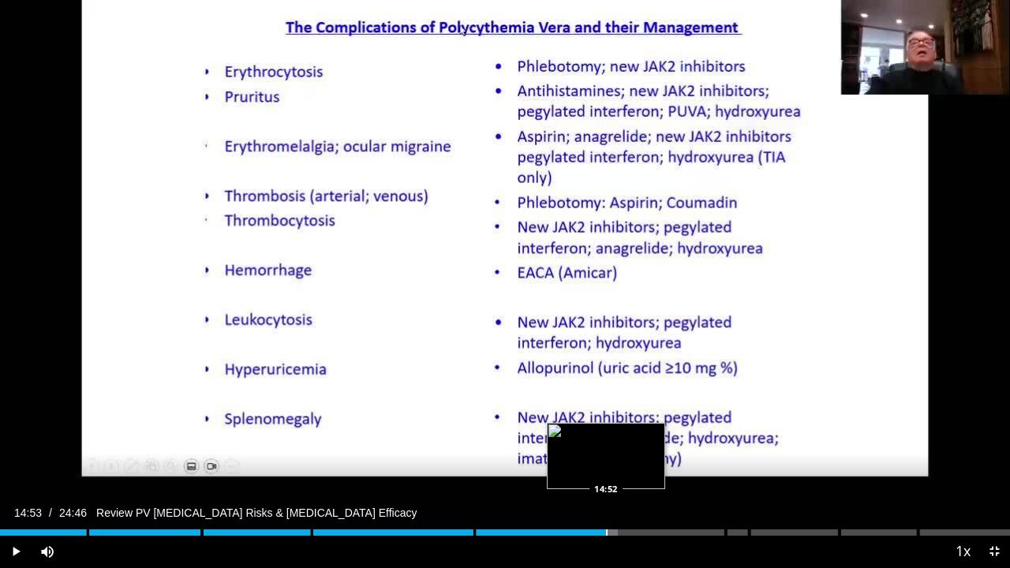
click at [606, 434] on div "Loaded : 61.20% 14:04 14:52" at bounding box center [505, 528] width 1010 height 15
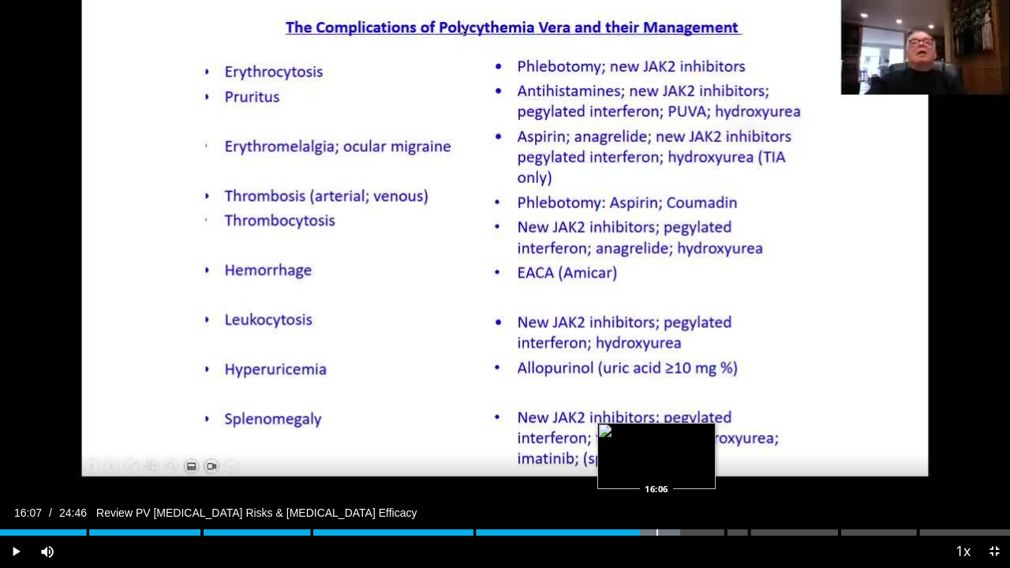
click at [656, 530] on div "Progress Bar" at bounding box center [657, 532] width 2 height 6
click at [674, 530] on div "Progress Bar" at bounding box center [674, 532] width 2 height 6
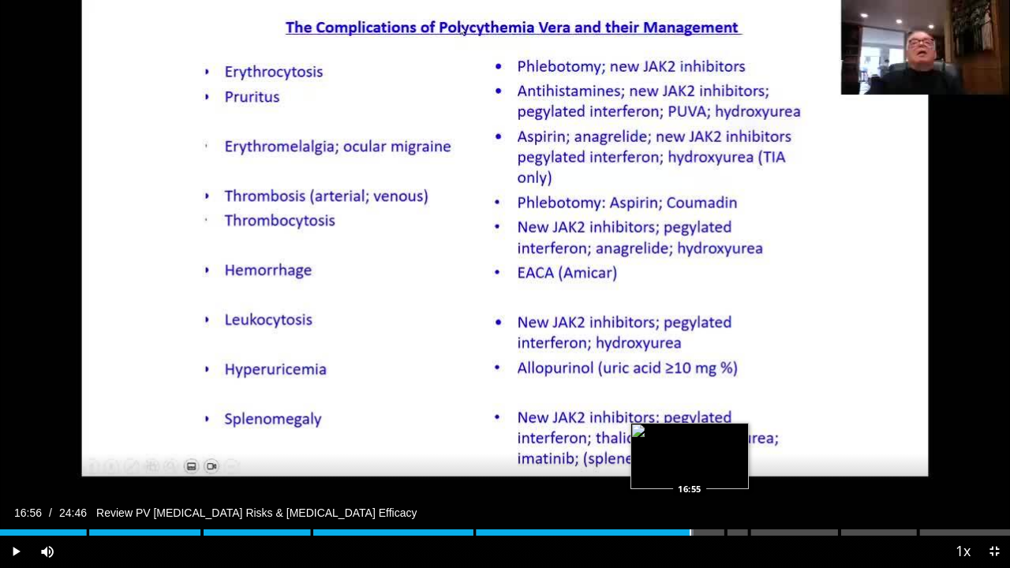
click at [690, 530] on div "Progress Bar" at bounding box center [691, 532] width 2 height 6
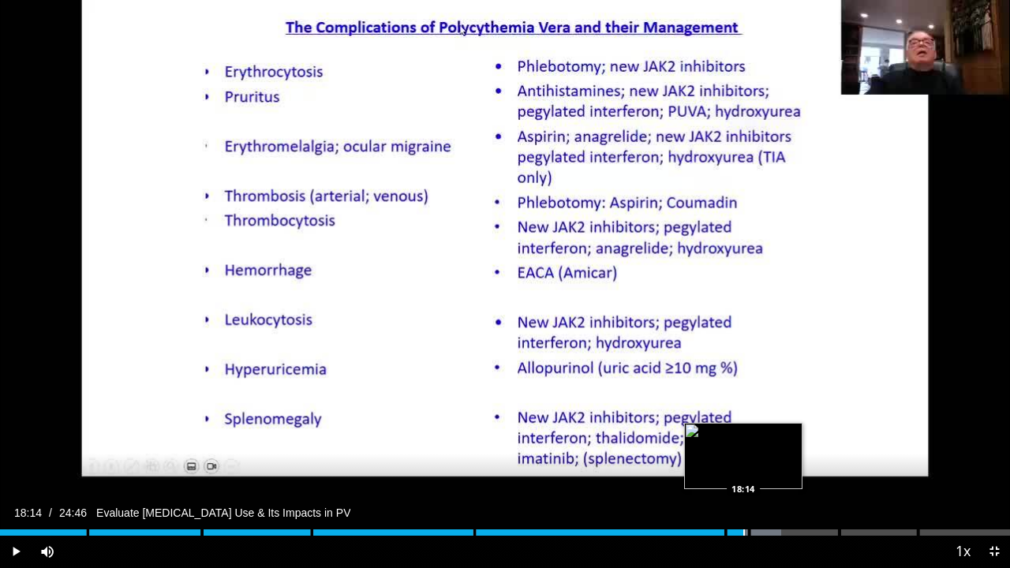
click at [743, 529] on div "Progress Bar" at bounding box center [744, 532] width 2 height 6
click at [759, 533] on div "Progress Bar" at bounding box center [760, 532] width 2 height 6
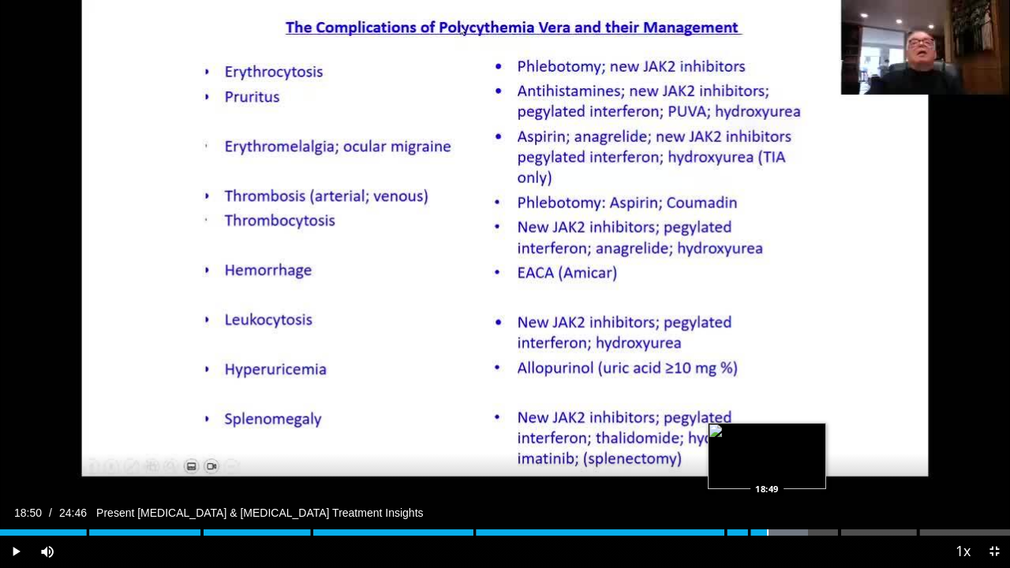
click at [767, 532] on div "Progress Bar" at bounding box center [768, 532] width 2 height 6
click at [784, 531] on div "Progress Bar" at bounding box center [785, 532] width 2 height 6
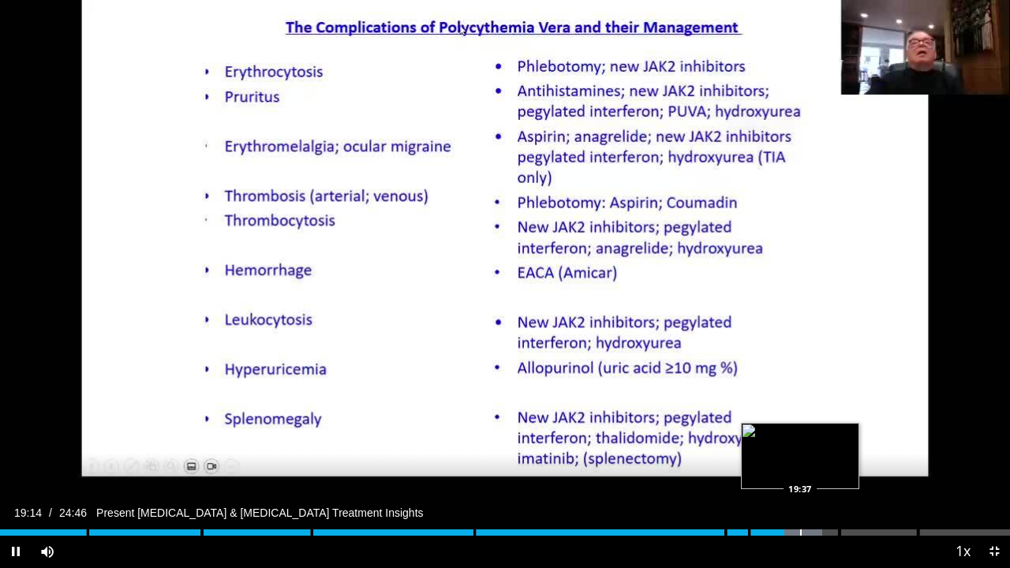
click at [800, 530] on video-js "**********" at bounding box center [505, 284] width 1010 height 568
click at [810, 529] on div "Loaded : 82.05% 19:53 19:53" at bounding box center [505, 528] width 1010 height 15
click at [825, 532] on div "Progress Bar" at bounding box center [826, 532] width 2 height 6
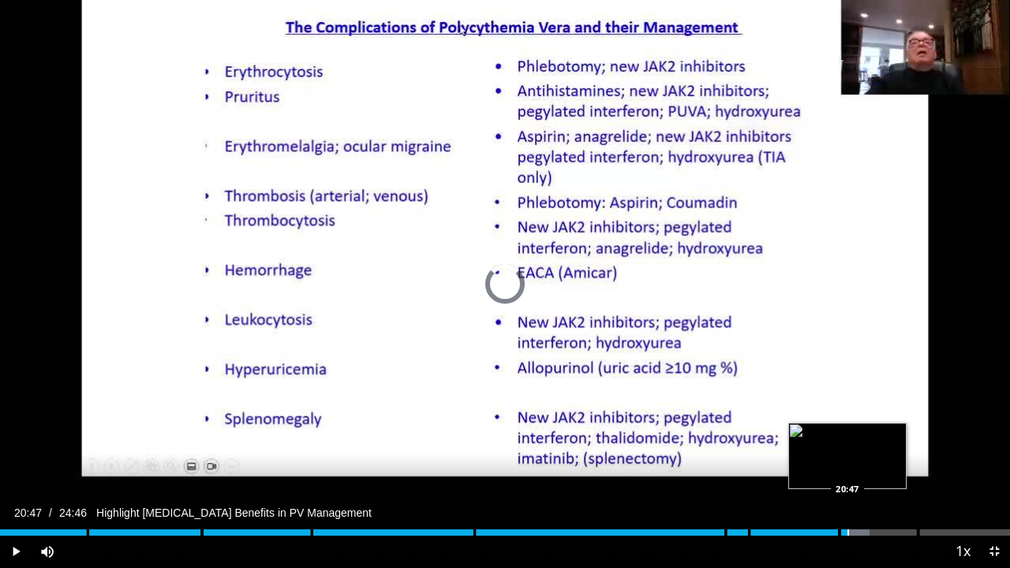
click at [847, 535] on div "Loaded : 86.06% 20:19" at bounding box center [505, 532] width 1010 height 6
click at [863, 531] on div "Progress Bar" at bounding box center [864, 532] width 2 height 6
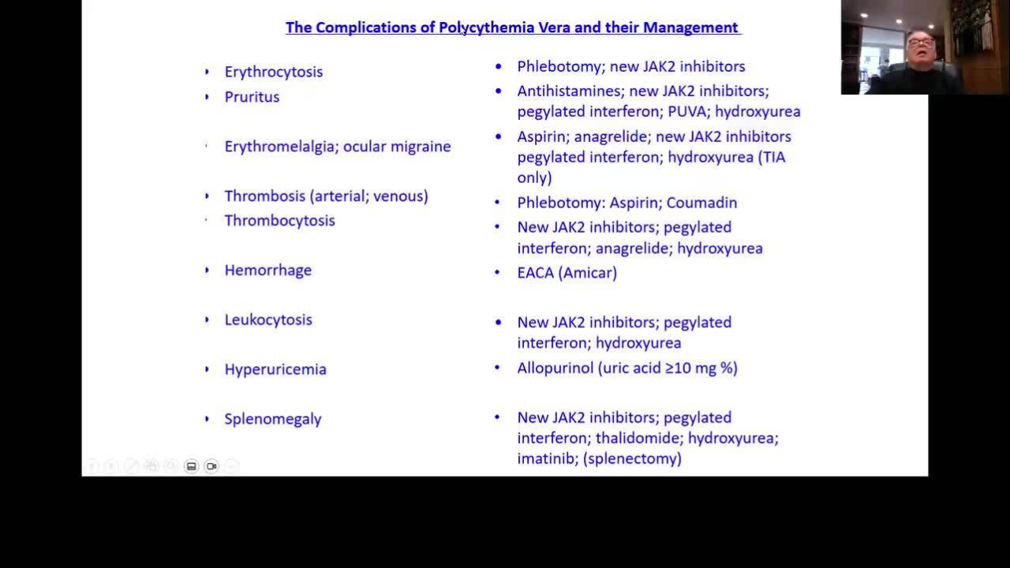
click at [873, 532] on video-js "**********" at bounding box center [505, 284] width 1010 height 568
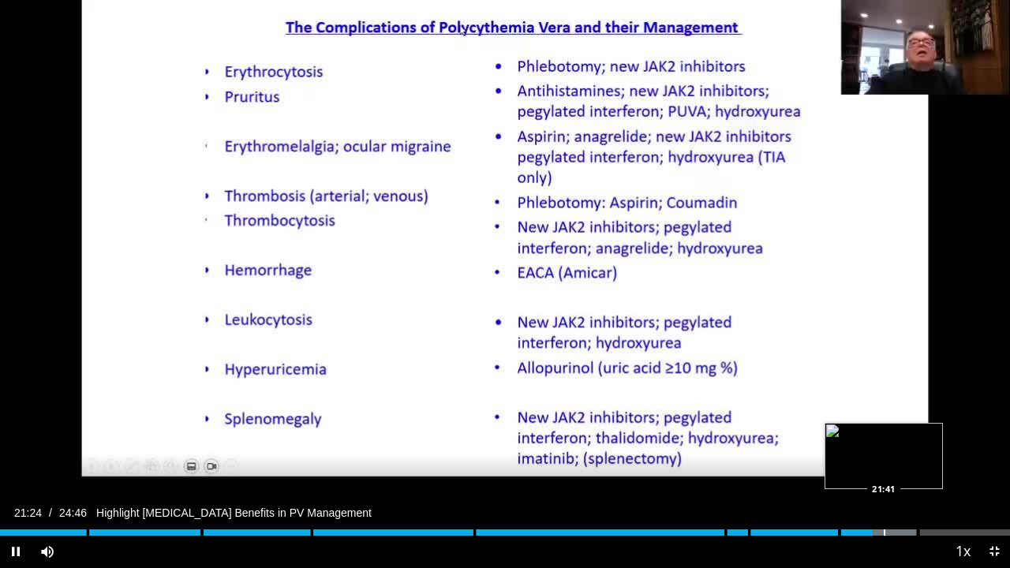
click at [884, 535] on div "Progress Bar" at bounding box center [885, 532] width 2 height 6
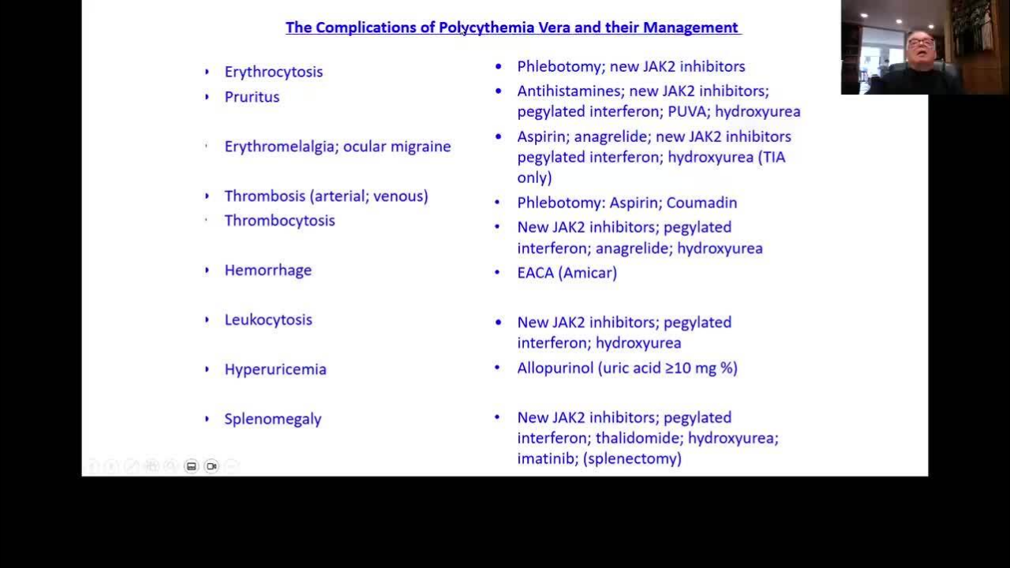
click at [907, 532] on video-js "**********" at bounding box center [505, 284] width 1010 height 568
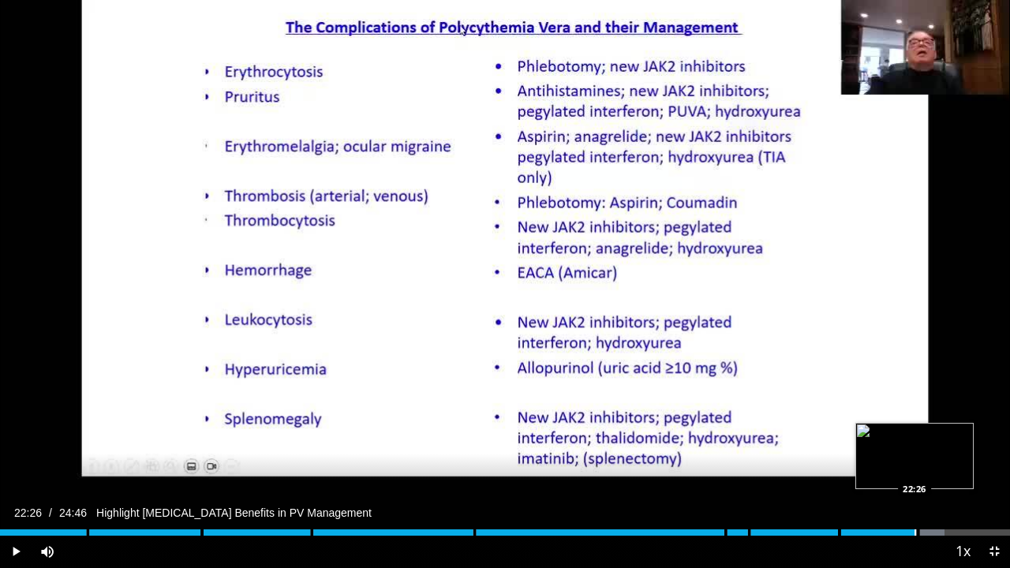
click at [915, 532] on div "Progress Bar" at bounding box center [916, 532] width 2 height 6
click at [922, 532] on div "Loaded : 94.73% 22:28" at bounding box center [505, 532] width 1010 height 6
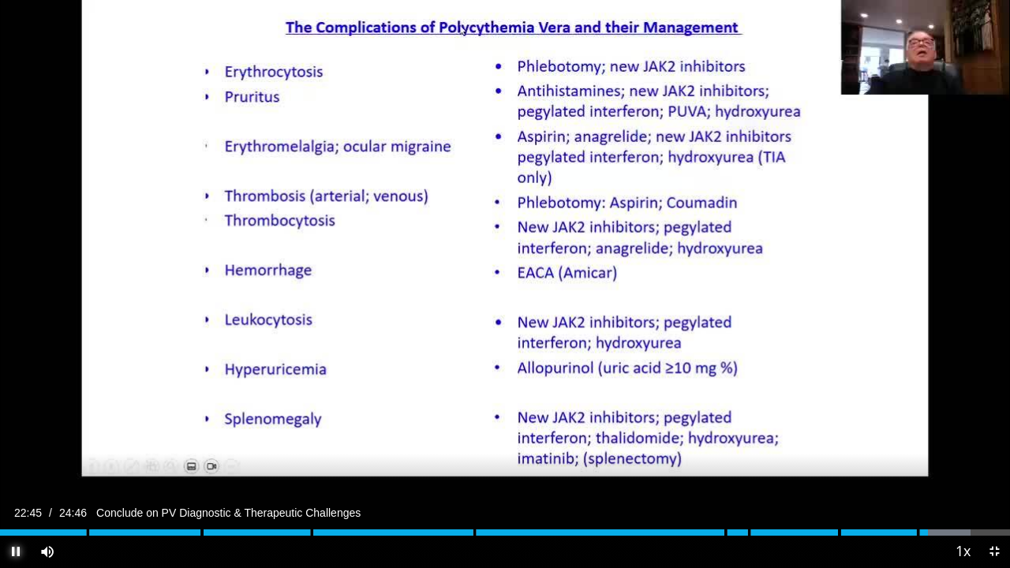
click at [13, 549] on span "Video Player" at bounding box center [16, 552] width 32 height 32
click at [15, 548] on span "Video Player" at bounding box center [16, 552] width 32 height 32
click at [950, 529] on div "Loaded : 96.06% 22:49 23:18" at bounding box center [505, 528] width 1010 height 15
click at [967, 530] on video-js "**********" at bounding box center [505, 284] width 1010 height 568
click at [966, 532] on div "Progress Bar" at bounding box center [967, 532] width 2 height 6
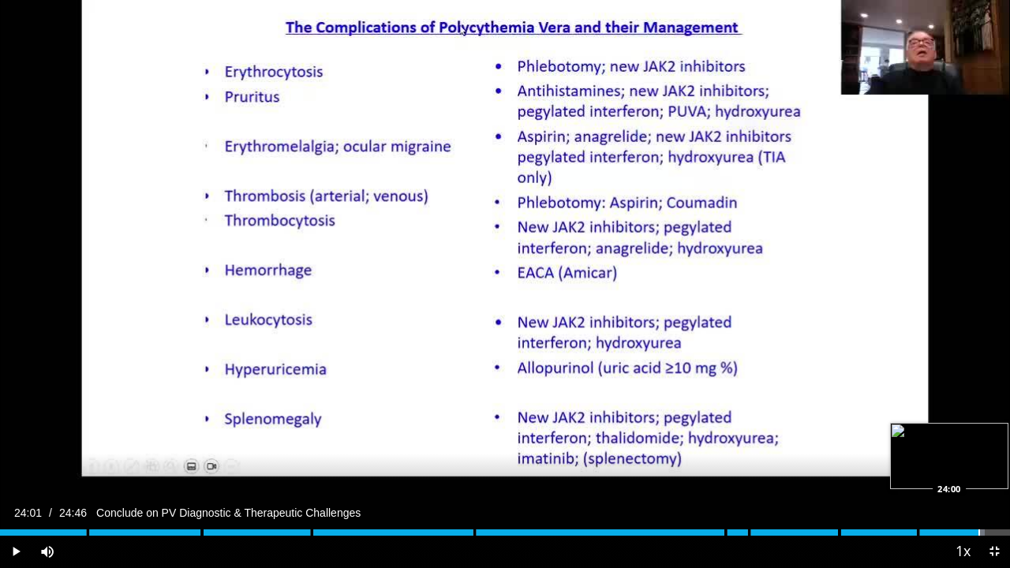
click at [978, 532] on div "Progress Bar" at bounding box center [979, 532] width 2 height 6
click at [994, 548] on span "Video Player" at bounding box center [994, 552] width 32 height 32
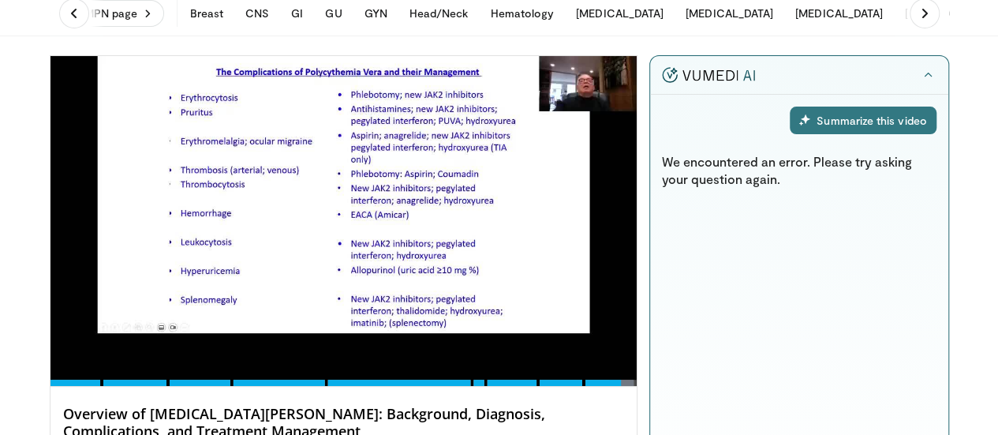
click at [881, 118] on div "Summarize this video" at bounding box center [863, 121] width 146 height 28
click at [903, 125] on div "Summarize this video" at bounding box center [863, 121] width 146 height 28
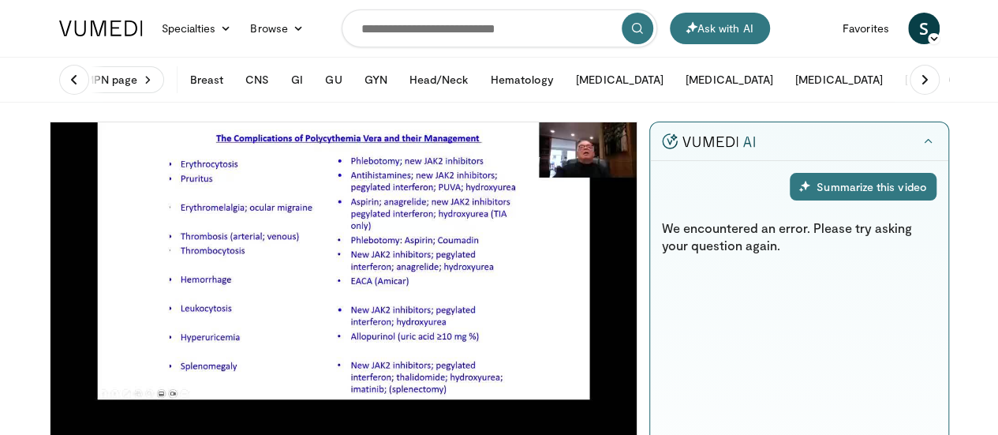
click at [66, 77] on icon at bounding box center [74, 80] width 16 height 16
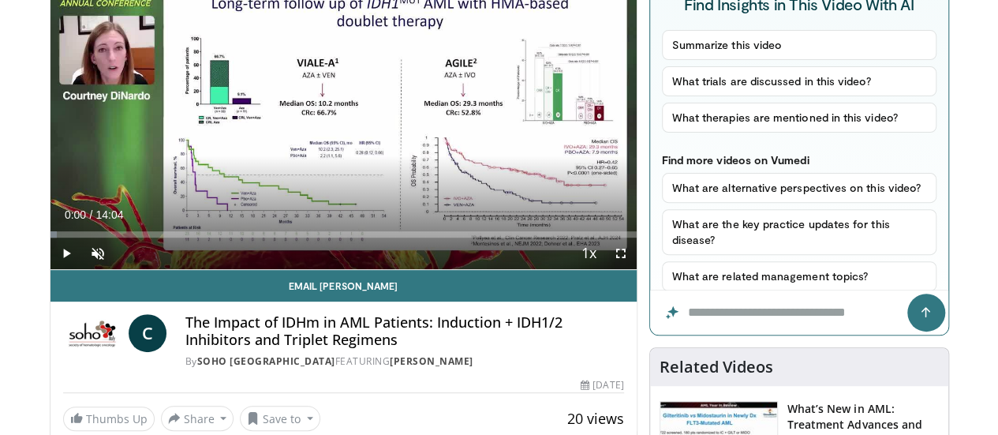
scroll to position [191, 0]
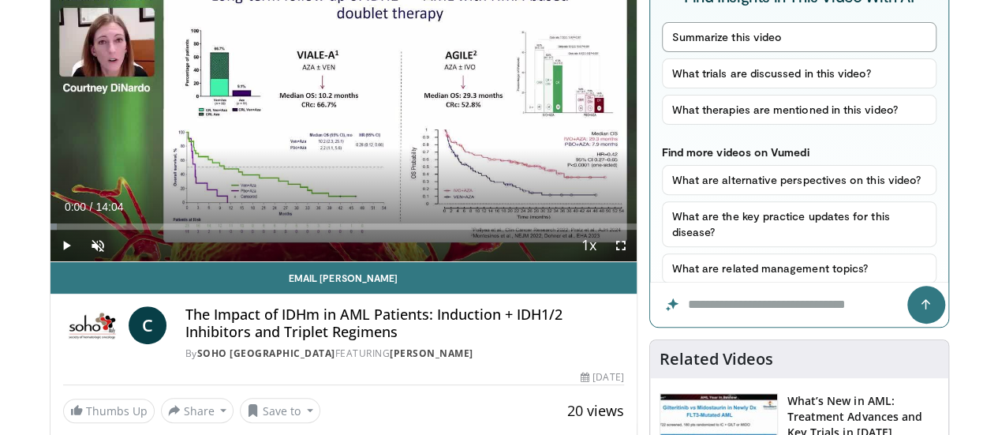
click at [715, 39] on button "Summarize this video" at bounding box center [799, 37] width 275 height 30
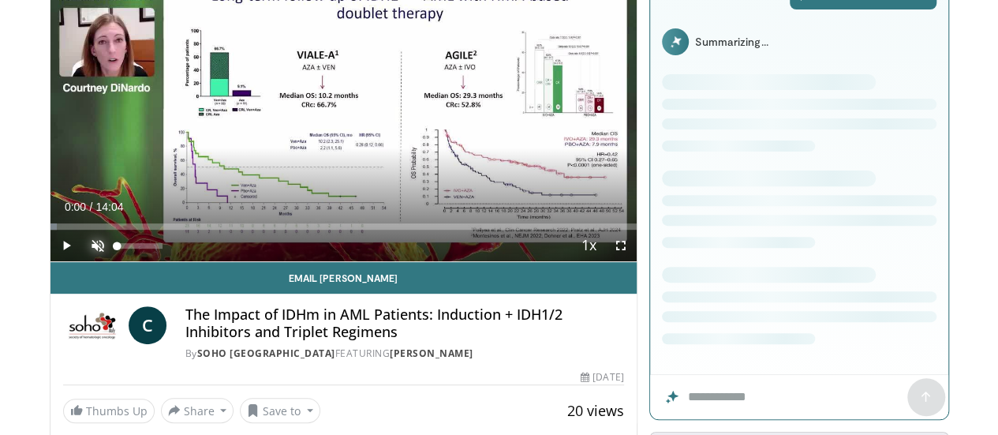
click at [82, 261] on span "Video Player" at bounding box center [98, 246] width 32 height 32
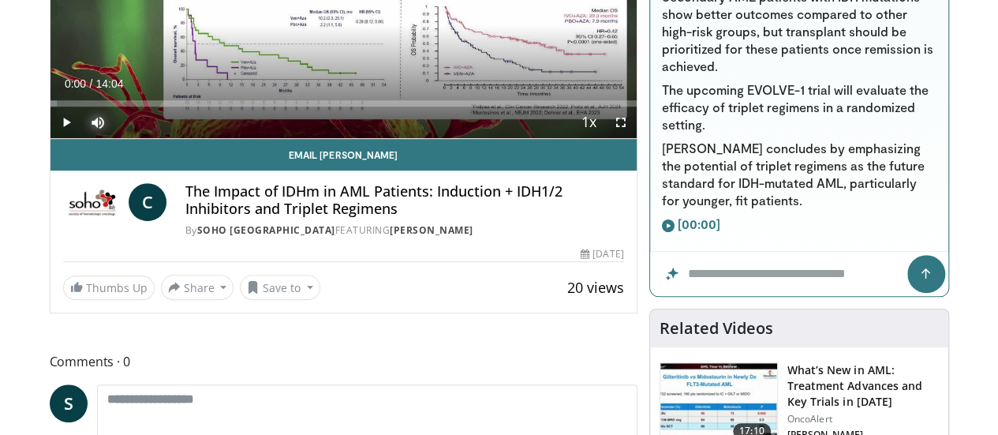
scroll to position [1120, 0]
